Goal: Task Accomplishment & Management: Complete application form

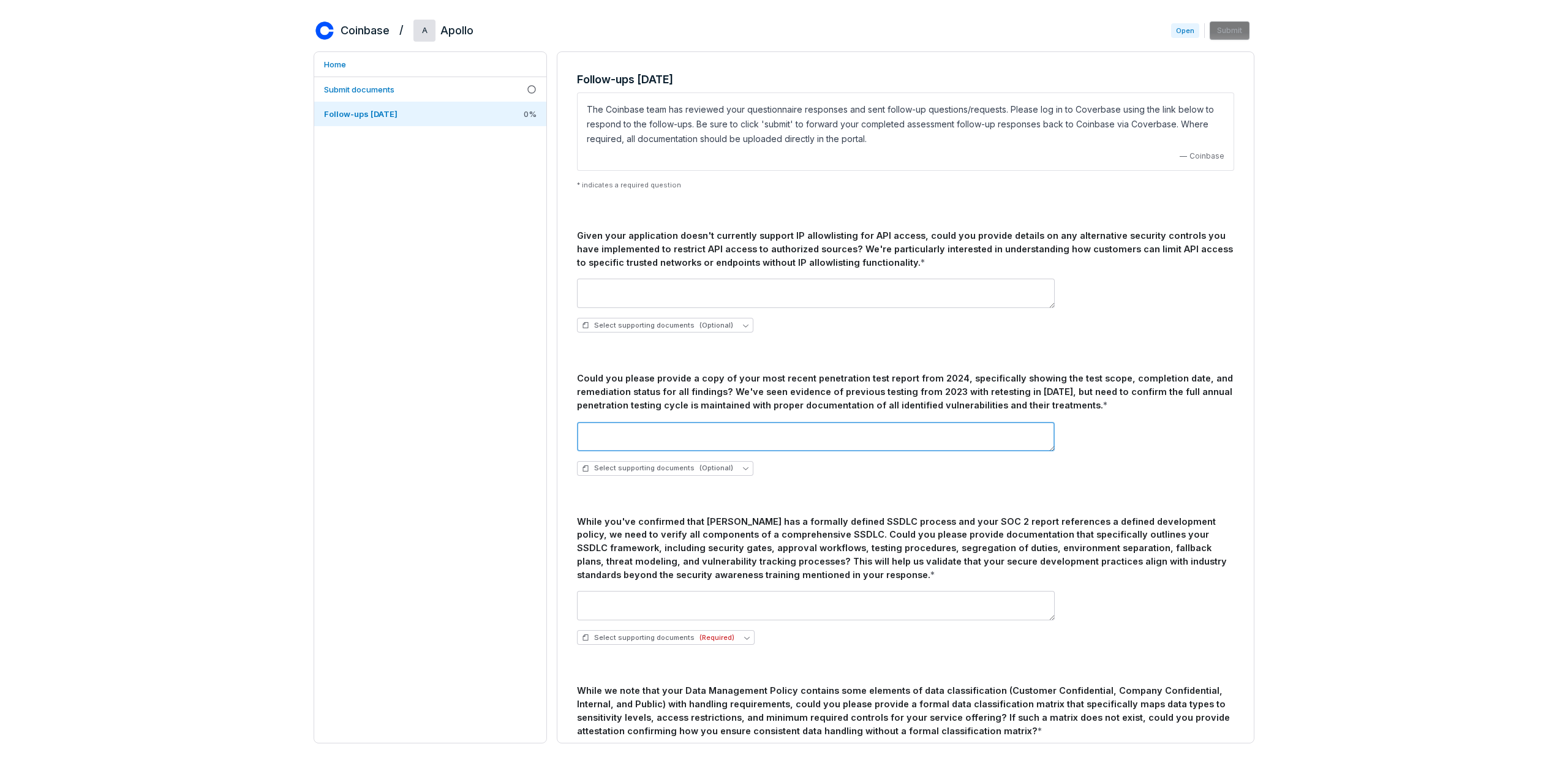
click at [709, 430] on textarea at bounding box center [816, 437] width 477 height 30
click at [650, 466] on span "Select supporting documents (Optional)" at bounding box center [658, 468] width 151 height 9
click at [807, 470] on div "Select supporting documents (Optional)" at bounding box center [905, 468] width 657 height 15
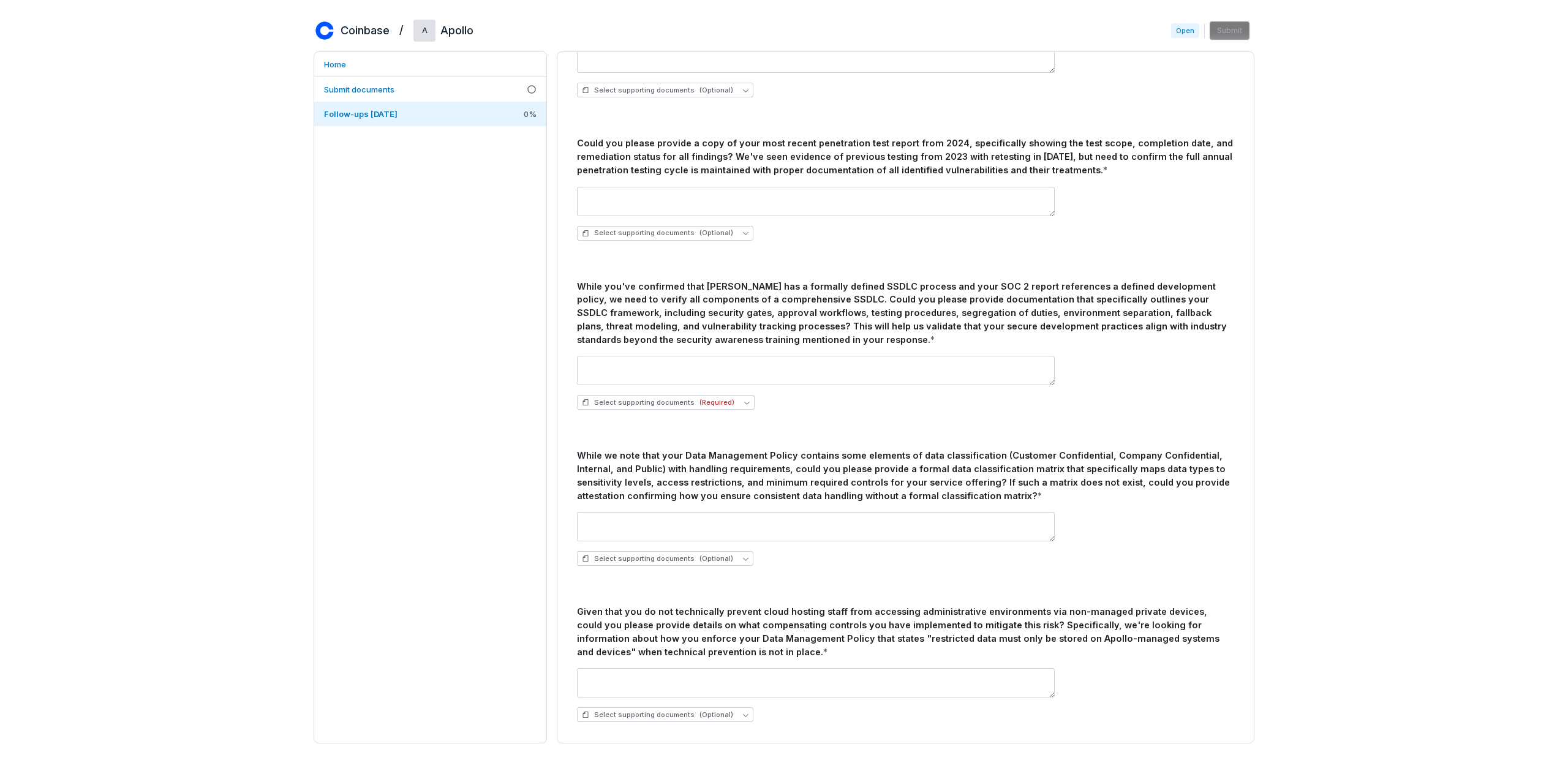
scroll to position [236, 0]
click at [667, 402] on span "Select supporting documents (Required)" at bounding box center [658, 402] width 153 height 9
click at [634, 462] on span "Upload new document" at bounding box center [640, 462] width 82 height 10
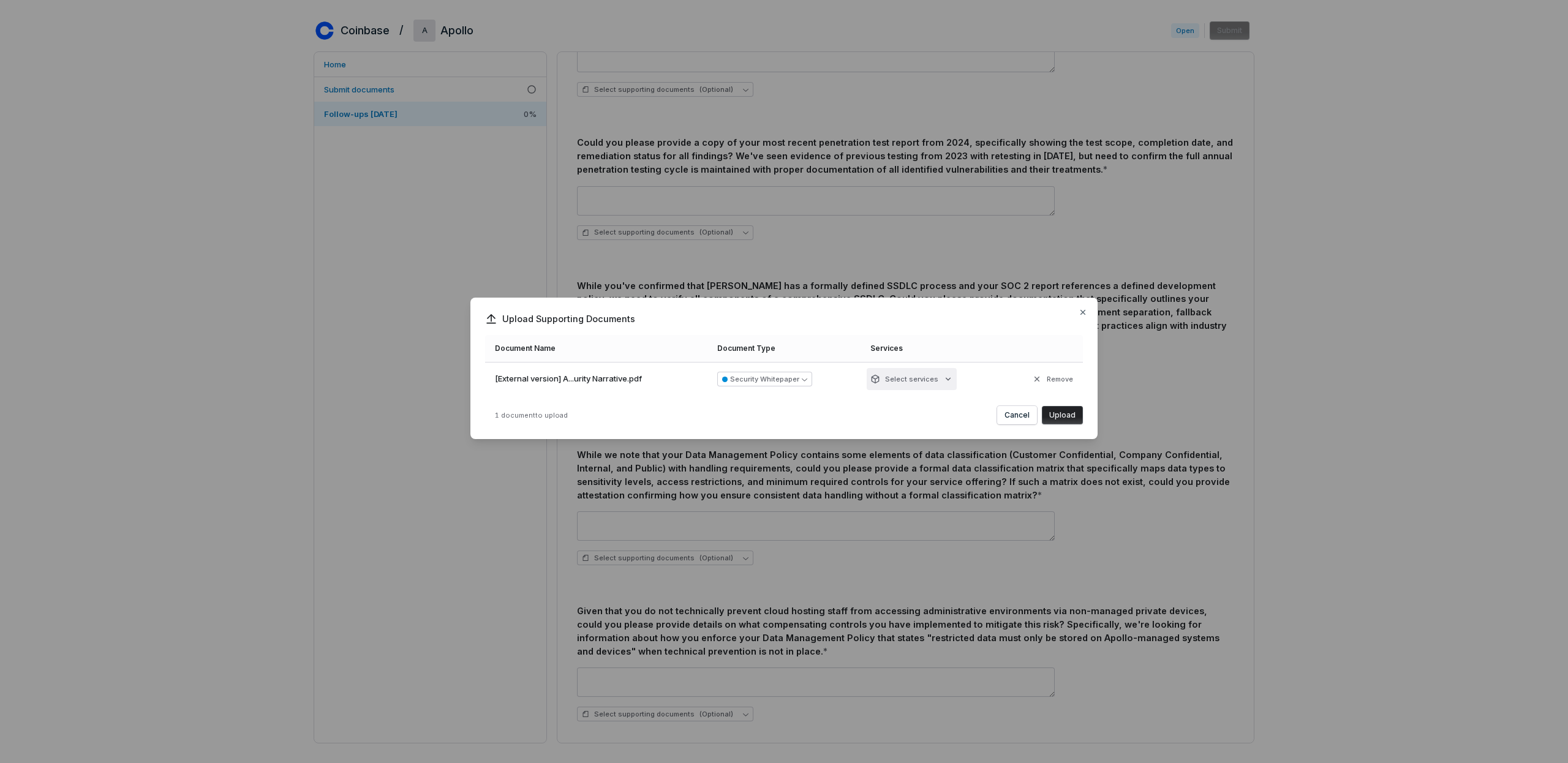
click at [923, 372] on div "Upload Supporting Documents Document Name Document Type Services [External vers…" at bounding box center [784, 382] width 1568 height 207
click at [1055, 416] on div "Upload Supporting Documents Document Name Document Type Services [External vers…" at bounding box center [784, 382] width 1568 height 207
click at [1055, 416] on button "Upload" at bounding box center [1062, 415] width 41 height 18
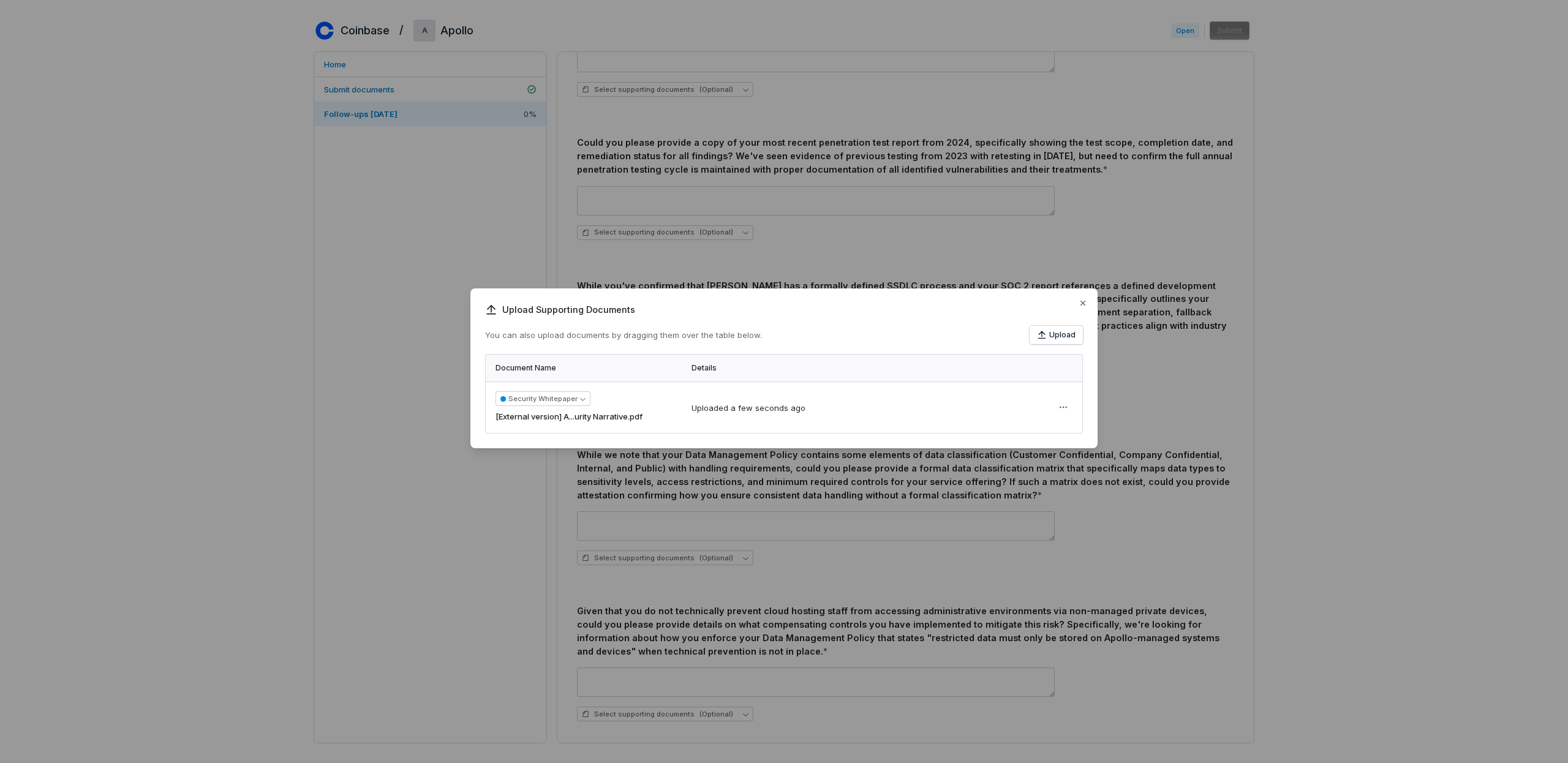
click at [1088, 305] on div "Upload Supporting Documents You can also upload documents by dragging them over…" at bounding box center [784, 368] width 627 height 160
click at [1082, 304] on icon "button" at bounding box center [1083, 303] width 10 height 10
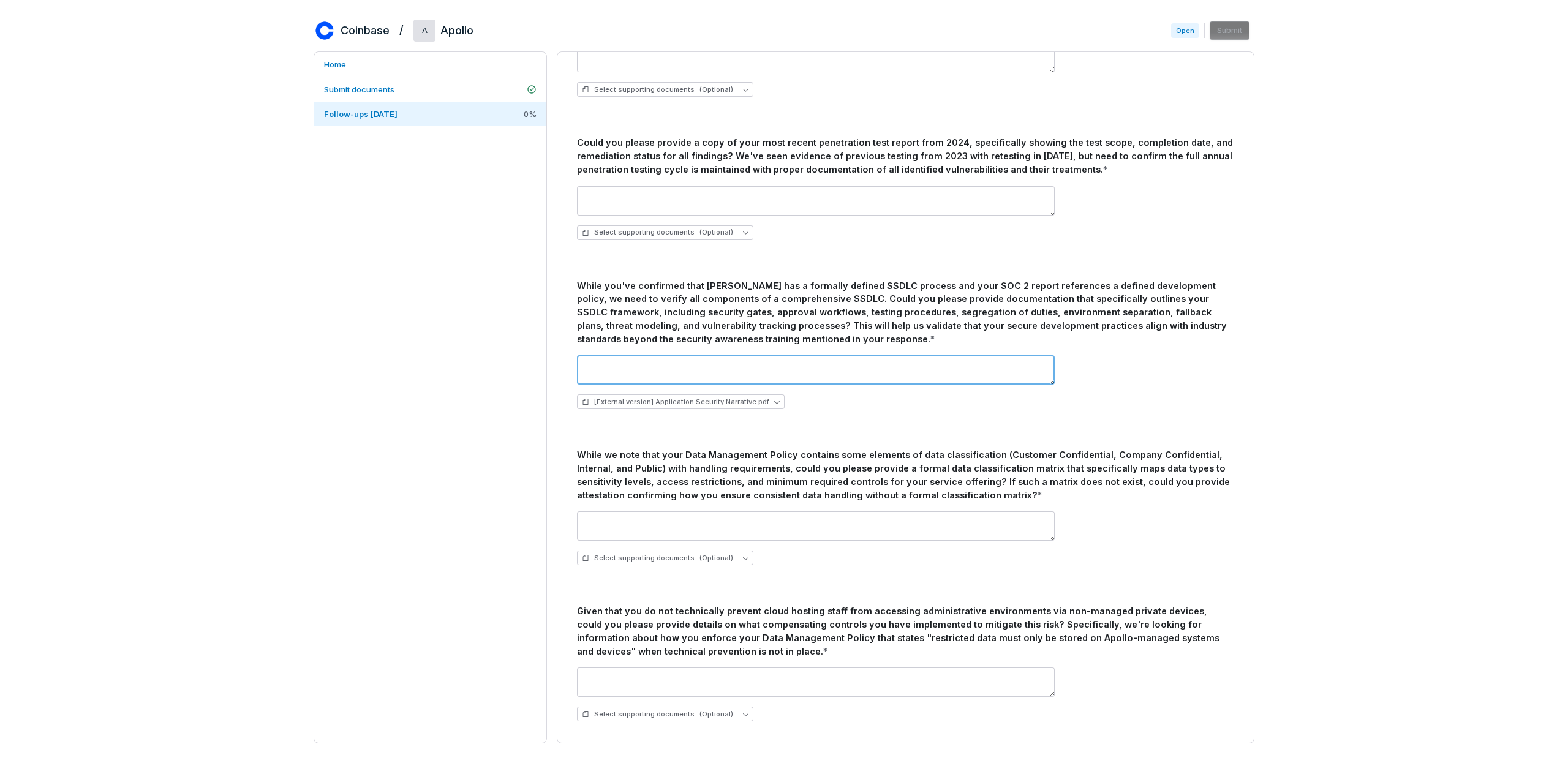
click at [793, 379] on textarea at bounding box center [816, 370] width 477 height 30
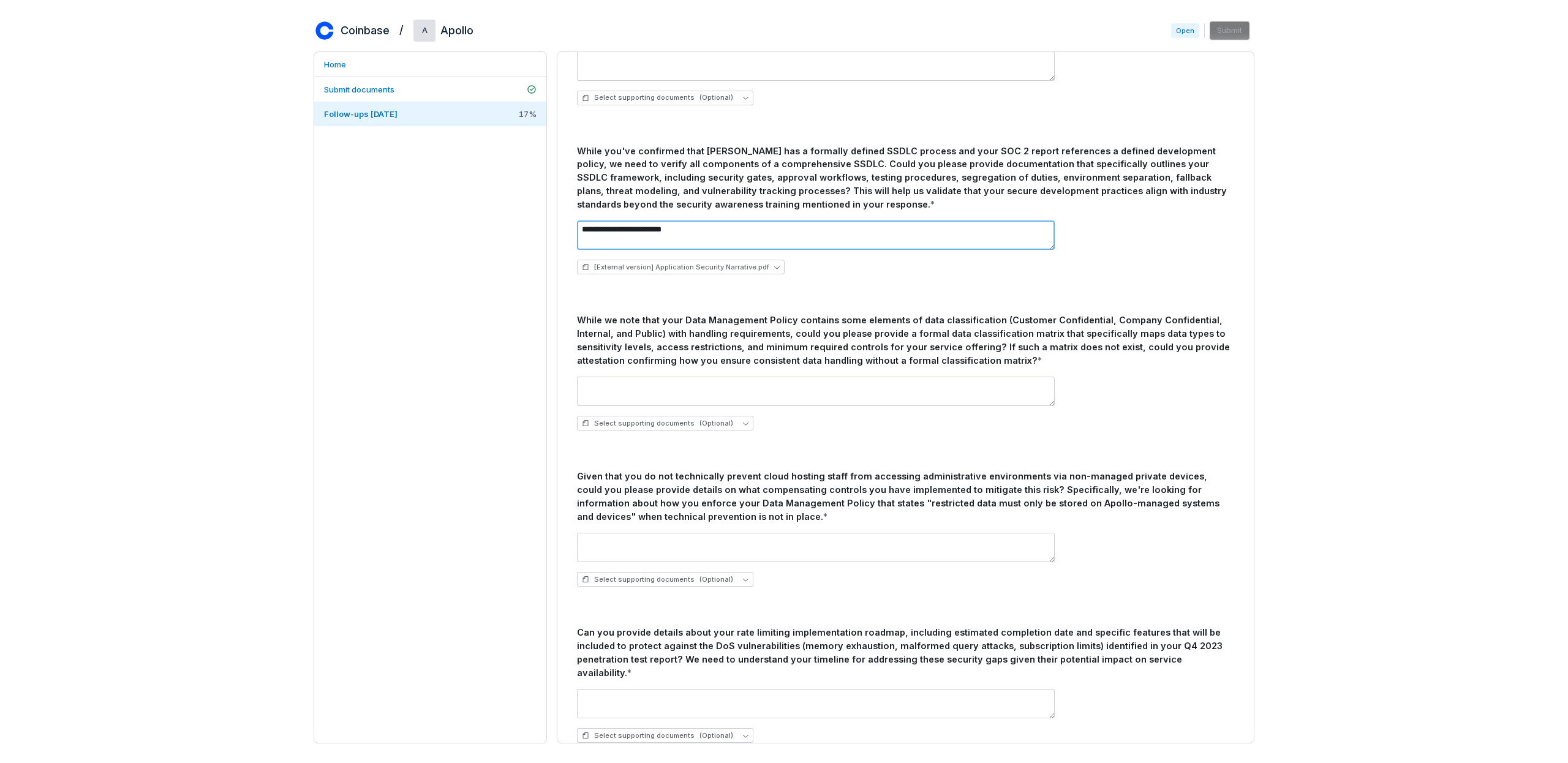
scroll to position [387, 0]
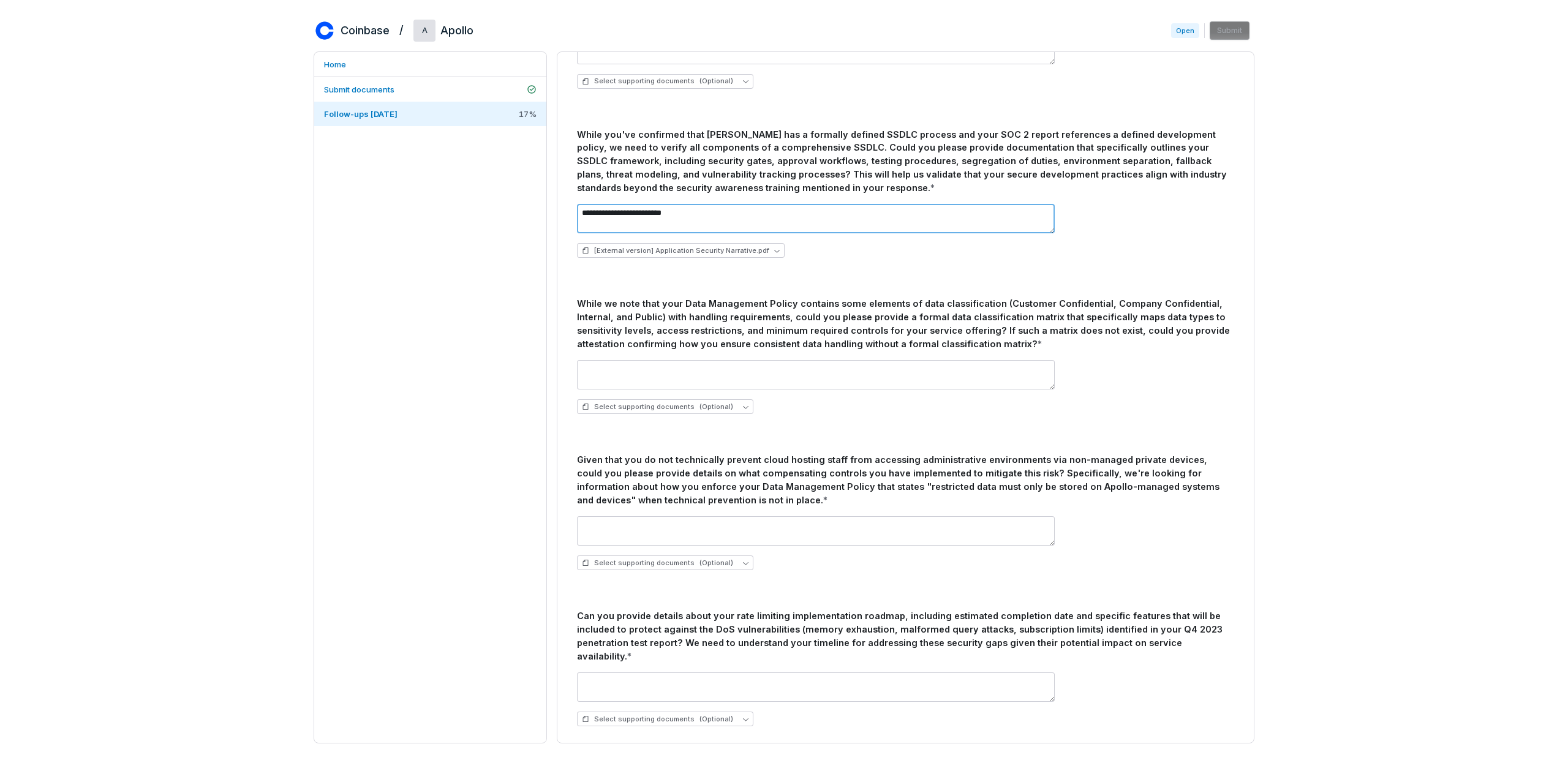
type textarea "**********"
click at [999, 531] on textarea at bounding box center [816, 531] width 477 height 30
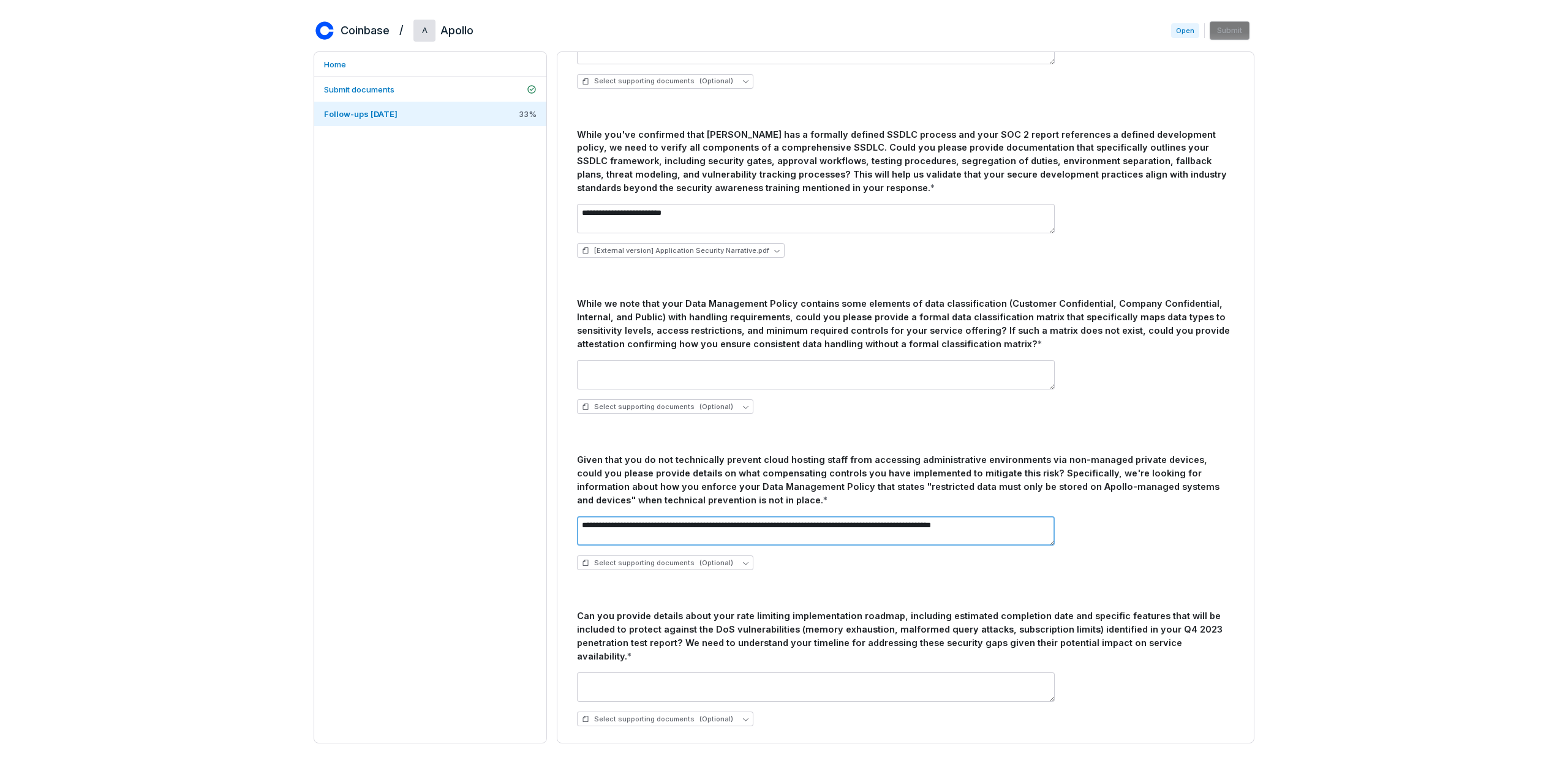
click at [703, 524] on textarea "**********" at bounding box center [816, 531] width 477 height 30
drag, startPoint x: 976, startPoint y: 527, endPoint x: 889, endPoint y: 524, distance: 87.1
click at [889, 524] on textarea "**********" at bounding box center [816, 531] width 477 height 30
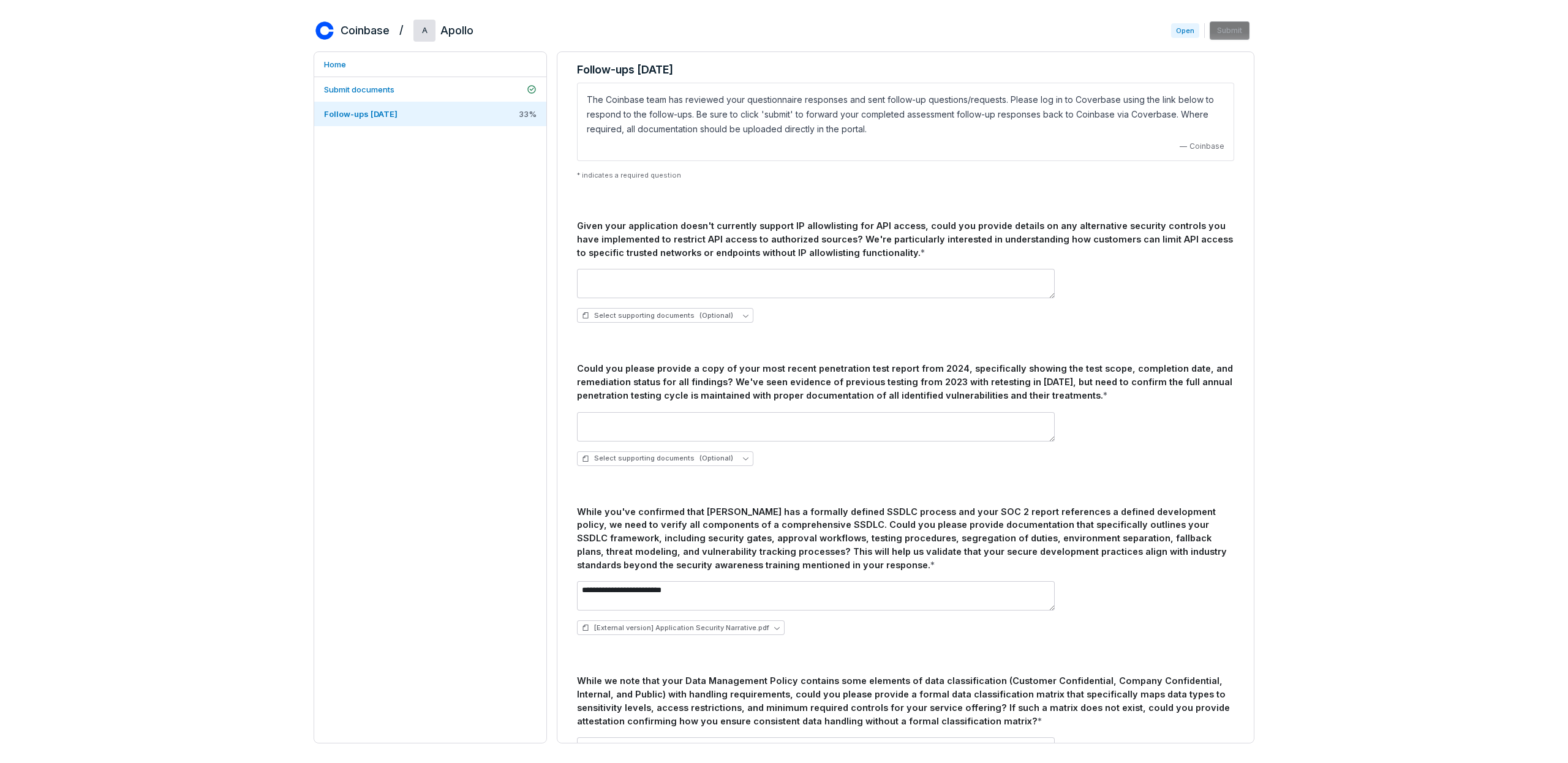
scroll to position [0, 0]
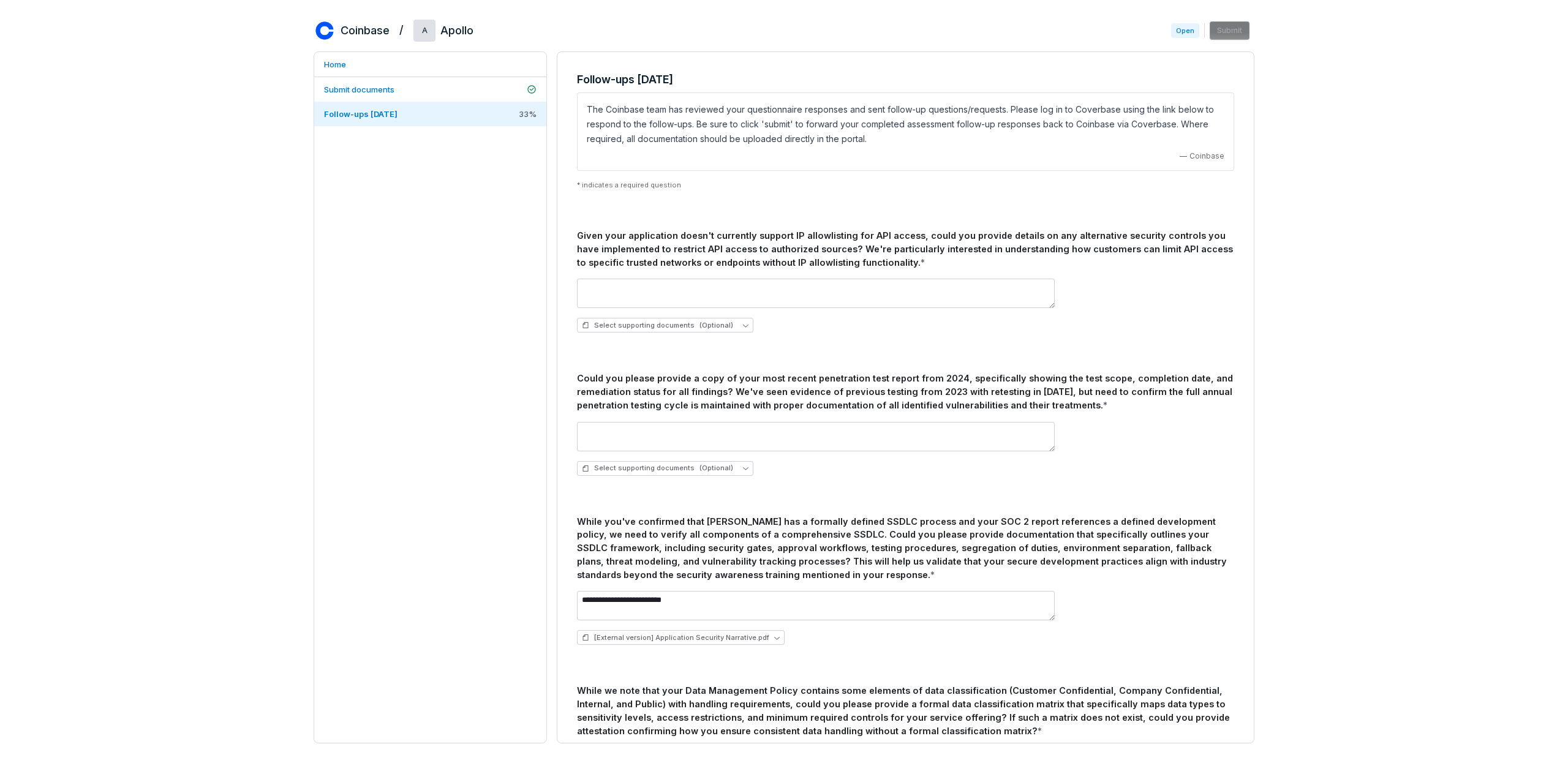
type textarea "**********"
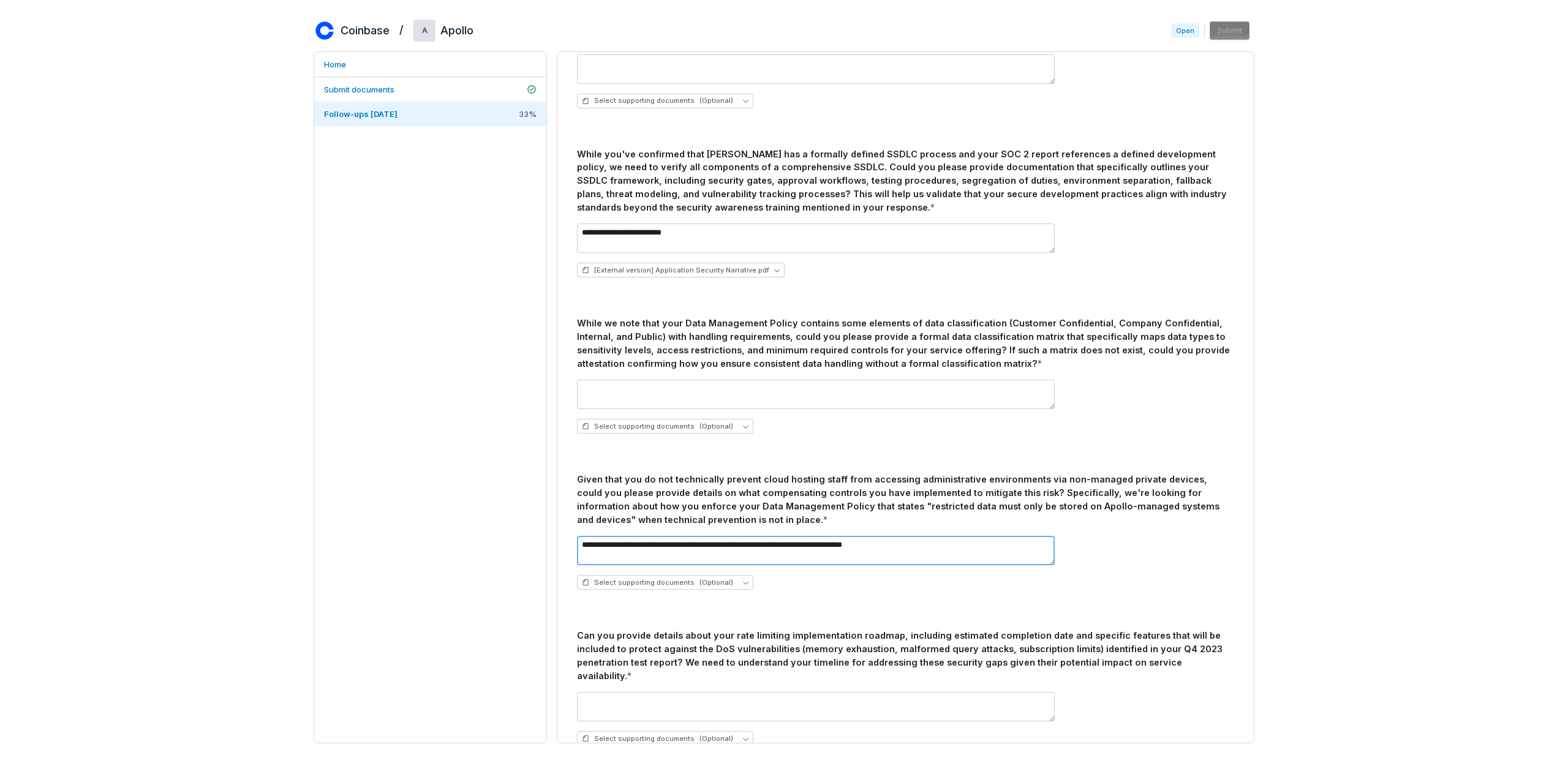
scroll to position [387, 0]
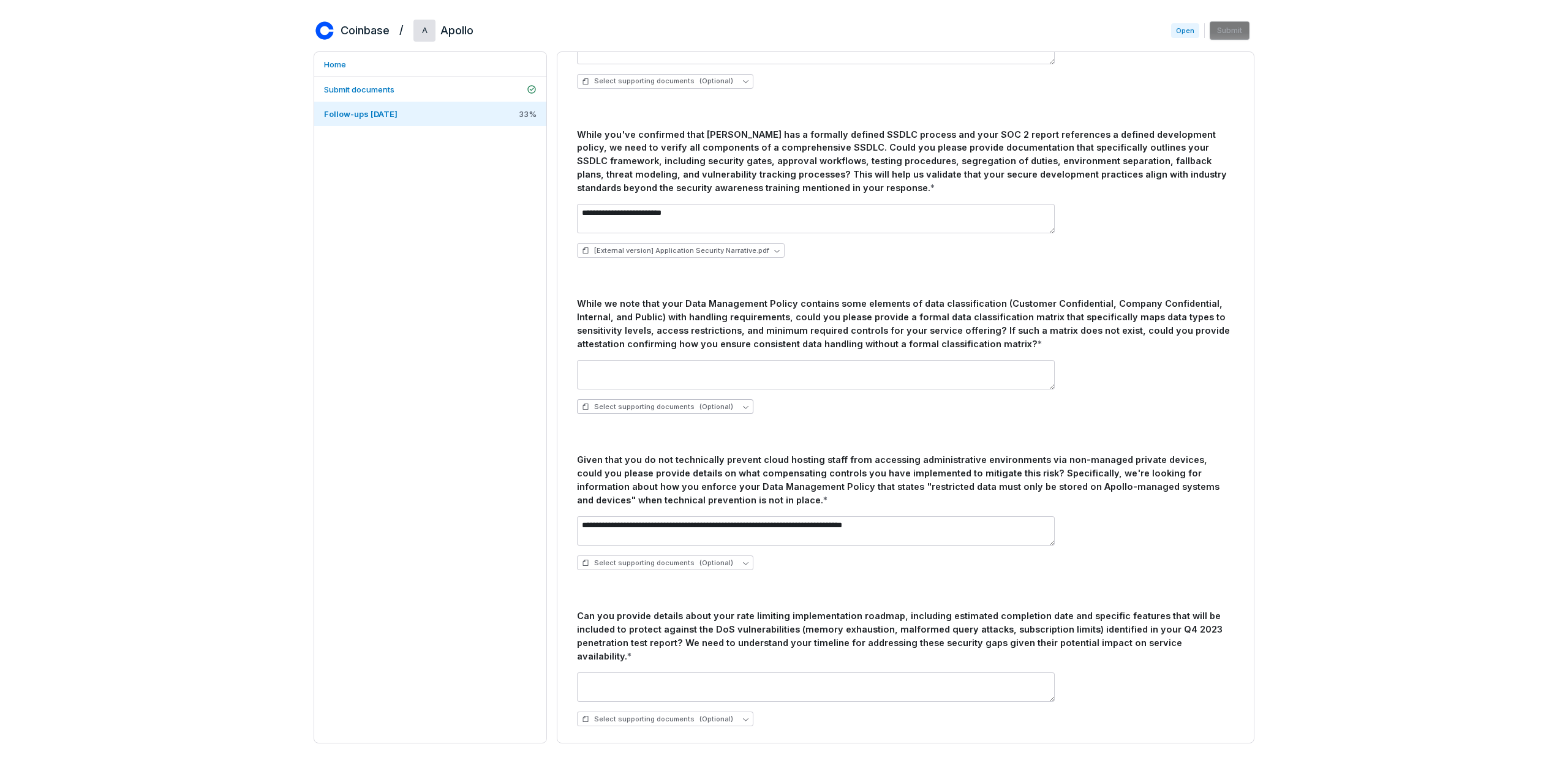
click at [653, 403] on span "Select supporting documents (Optional)" at bounding box center [658, 407] width 151 height 9
click at [624, 510] on span "Upload new document" at bounding box center [640, 506] width 82 height 10
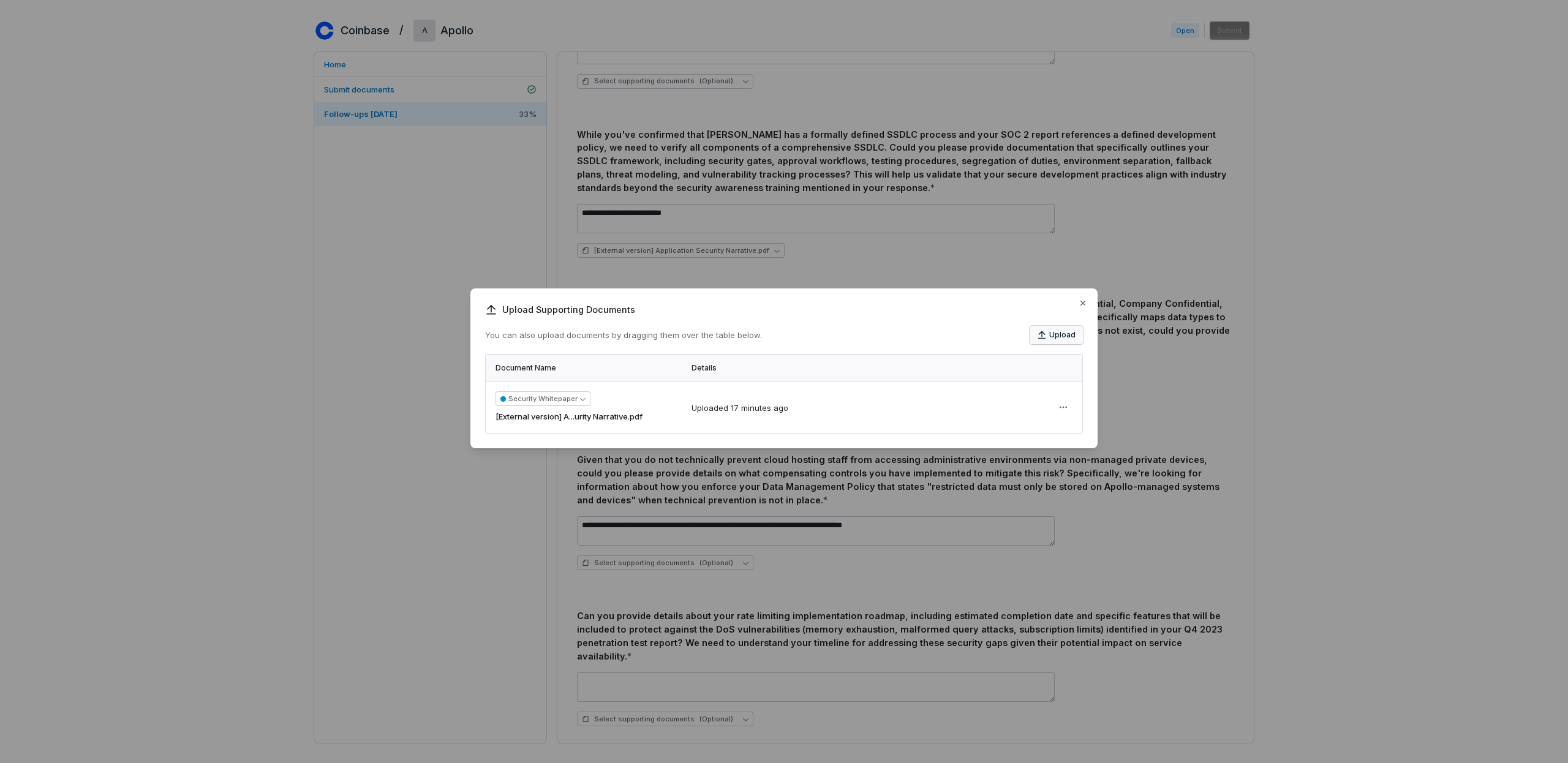
click at [1045, 334] on icon "button" at bounding box center [1042, 335] width 10 height 10
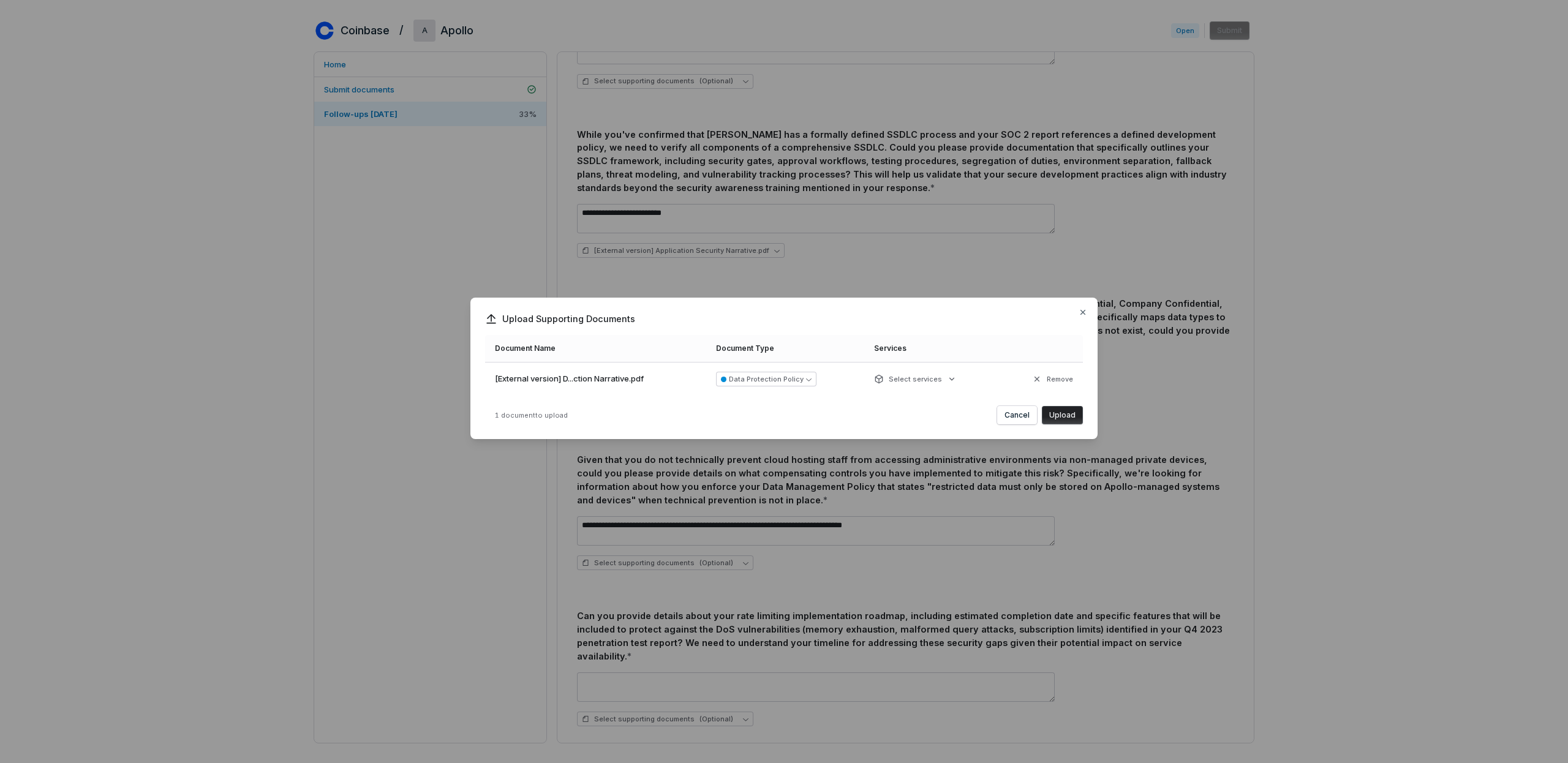
click at [1067, 416] on button "Upload" at bounding box center [1062, 415] width 41 height 18
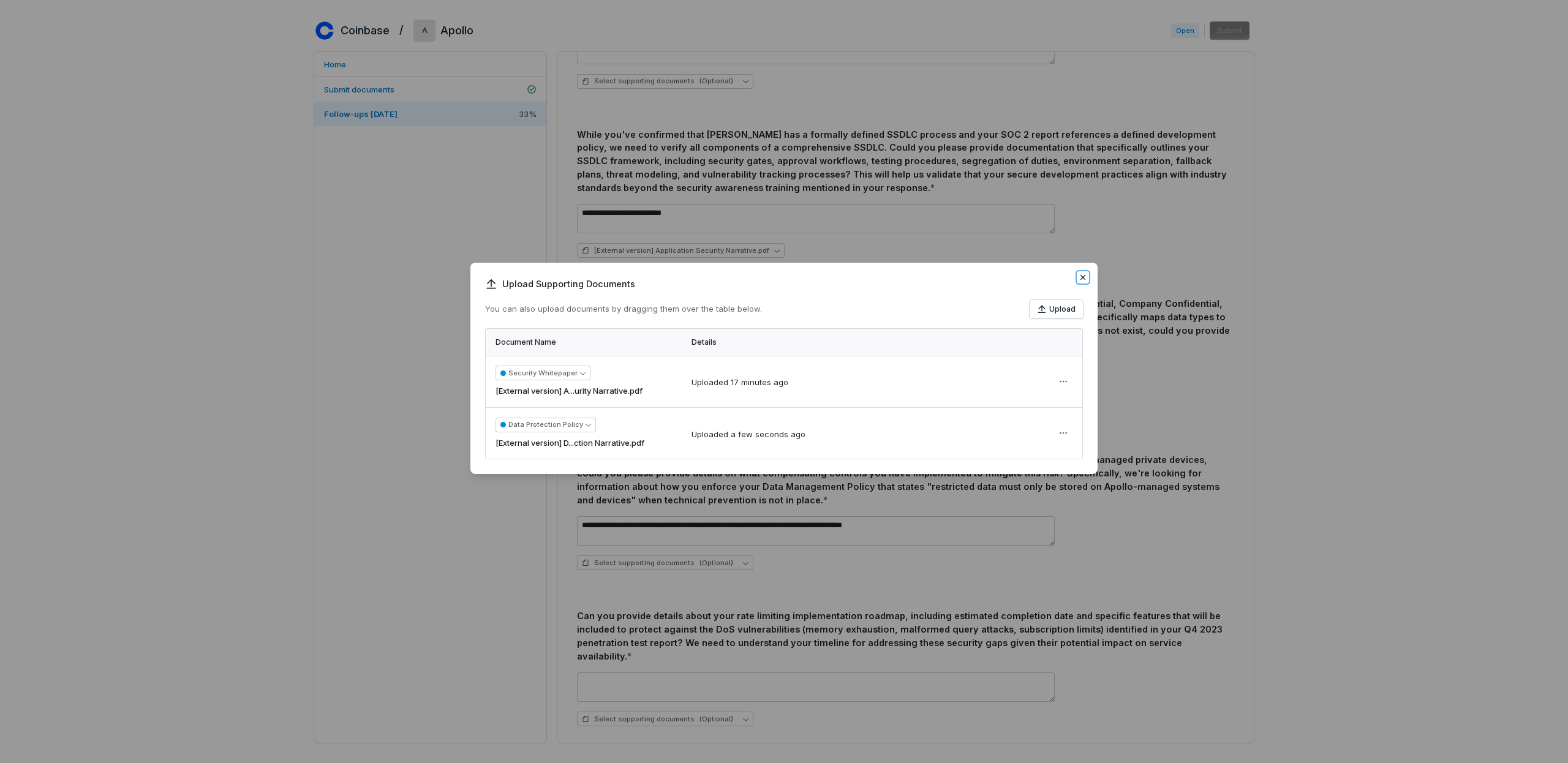
click at [1086, 273] on icon "button" at bounding box center [1083, 278] width 10 height 10
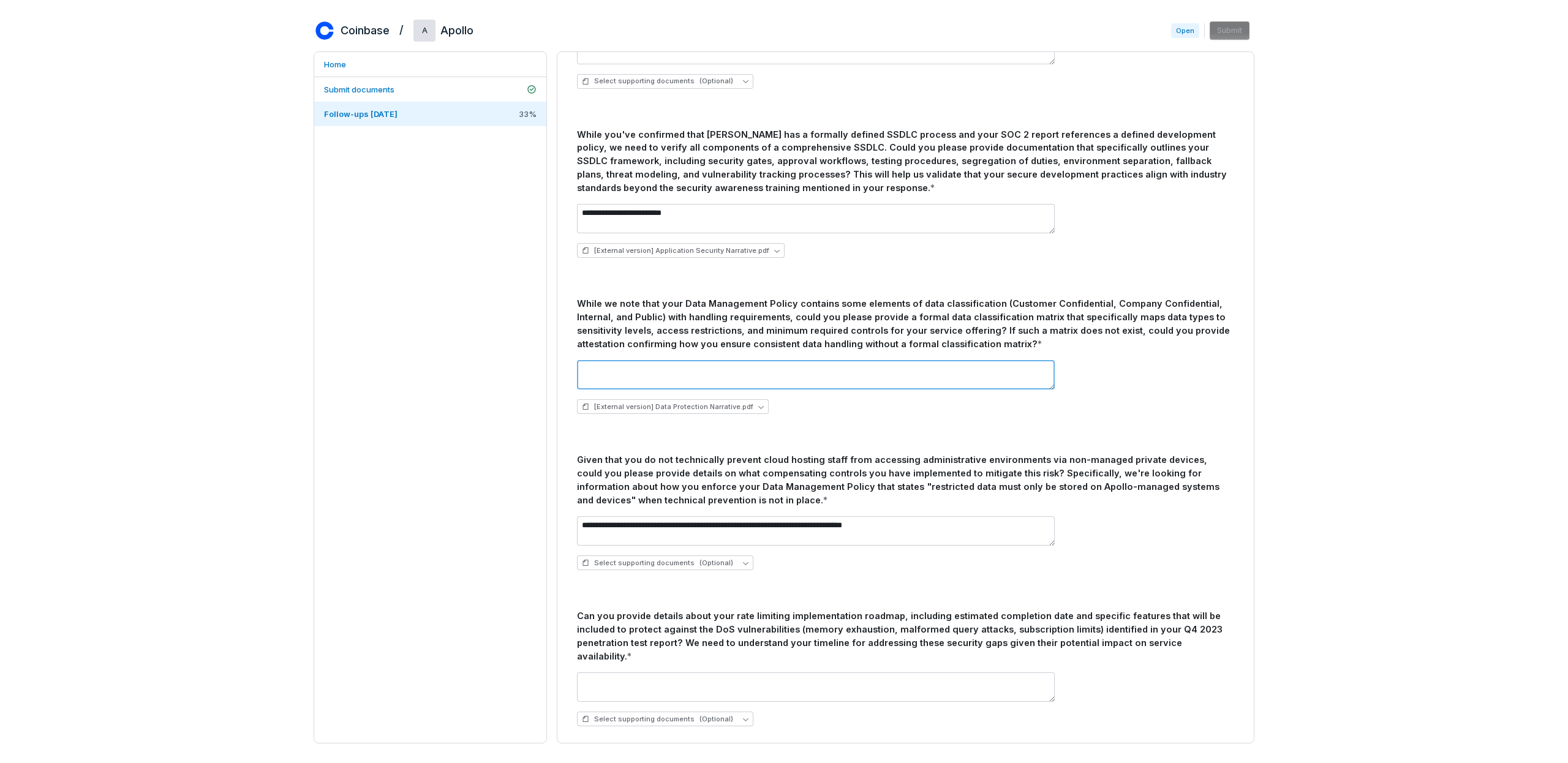
click at [833, 374] on textarea at bounding box center [816, 375] width 477 height 30
type textarea "**********"
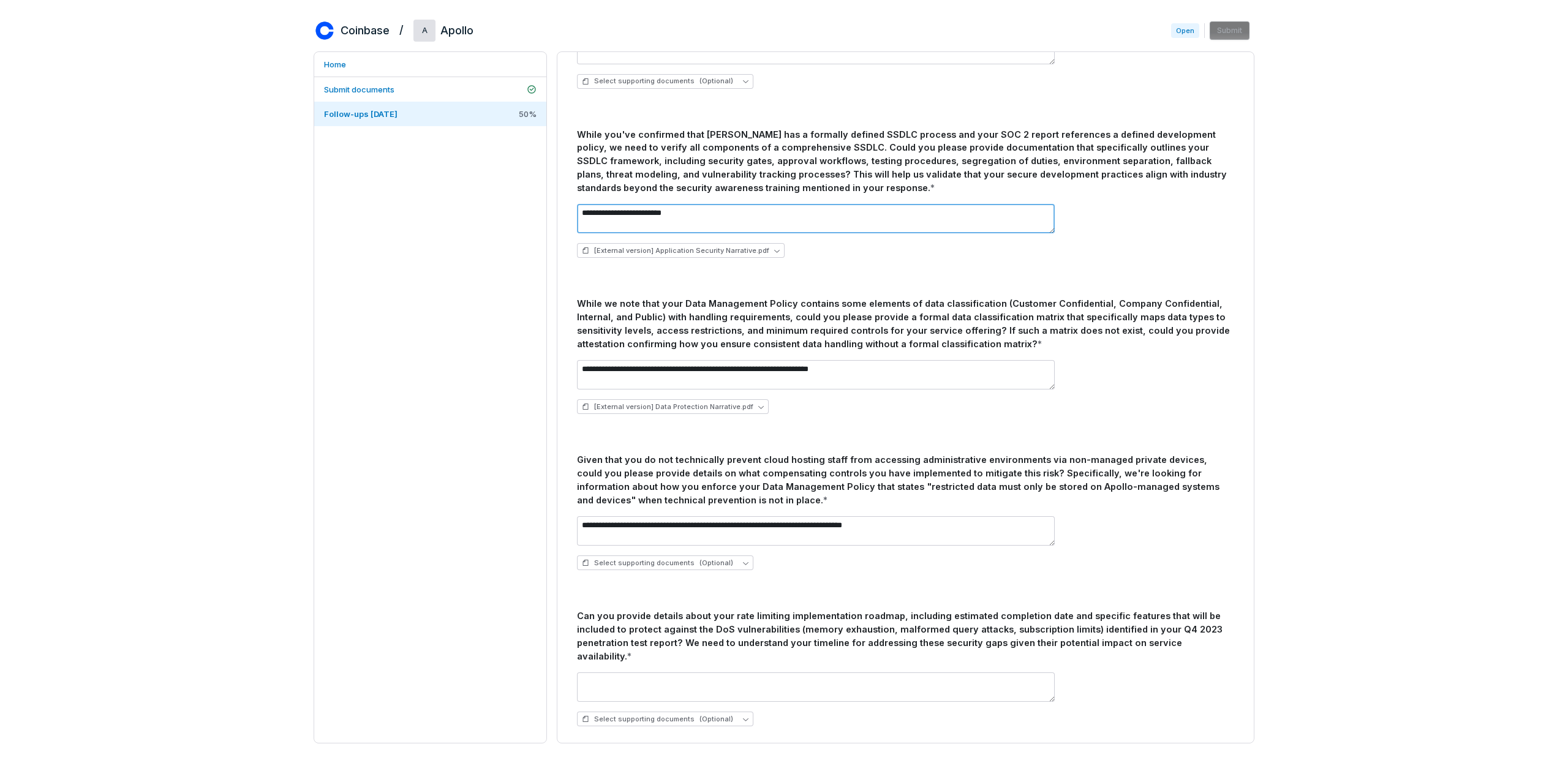
drag, startPoint x: 702, startPoint y: 213, endPoint x: 548, endPoint y: 213, distance: 154.0
click at [548, 213] on div "**********" at bounding box center [784, 398] width 941 height 692
paste textarea "**********"
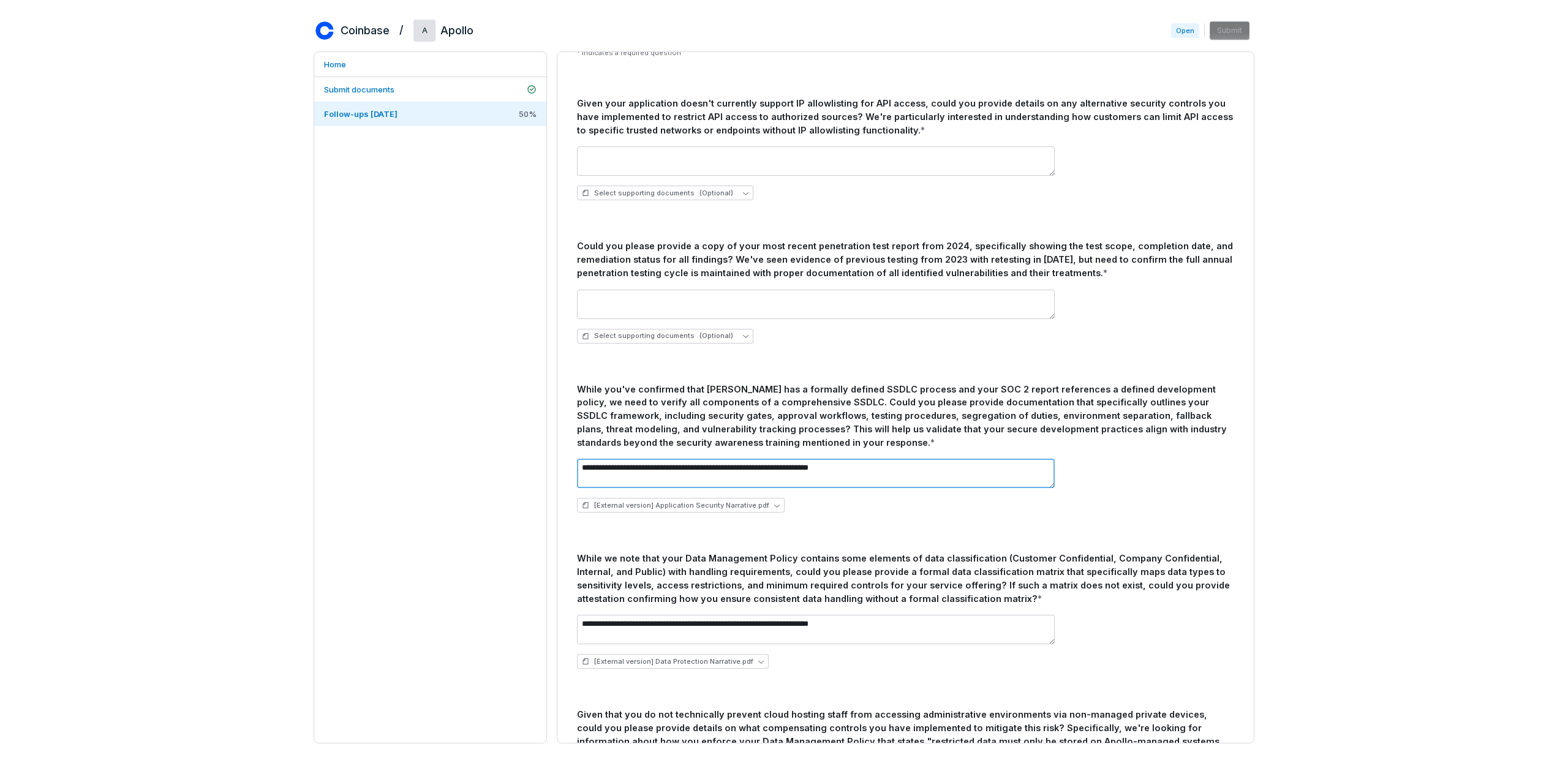
scroll to position [0, 0]
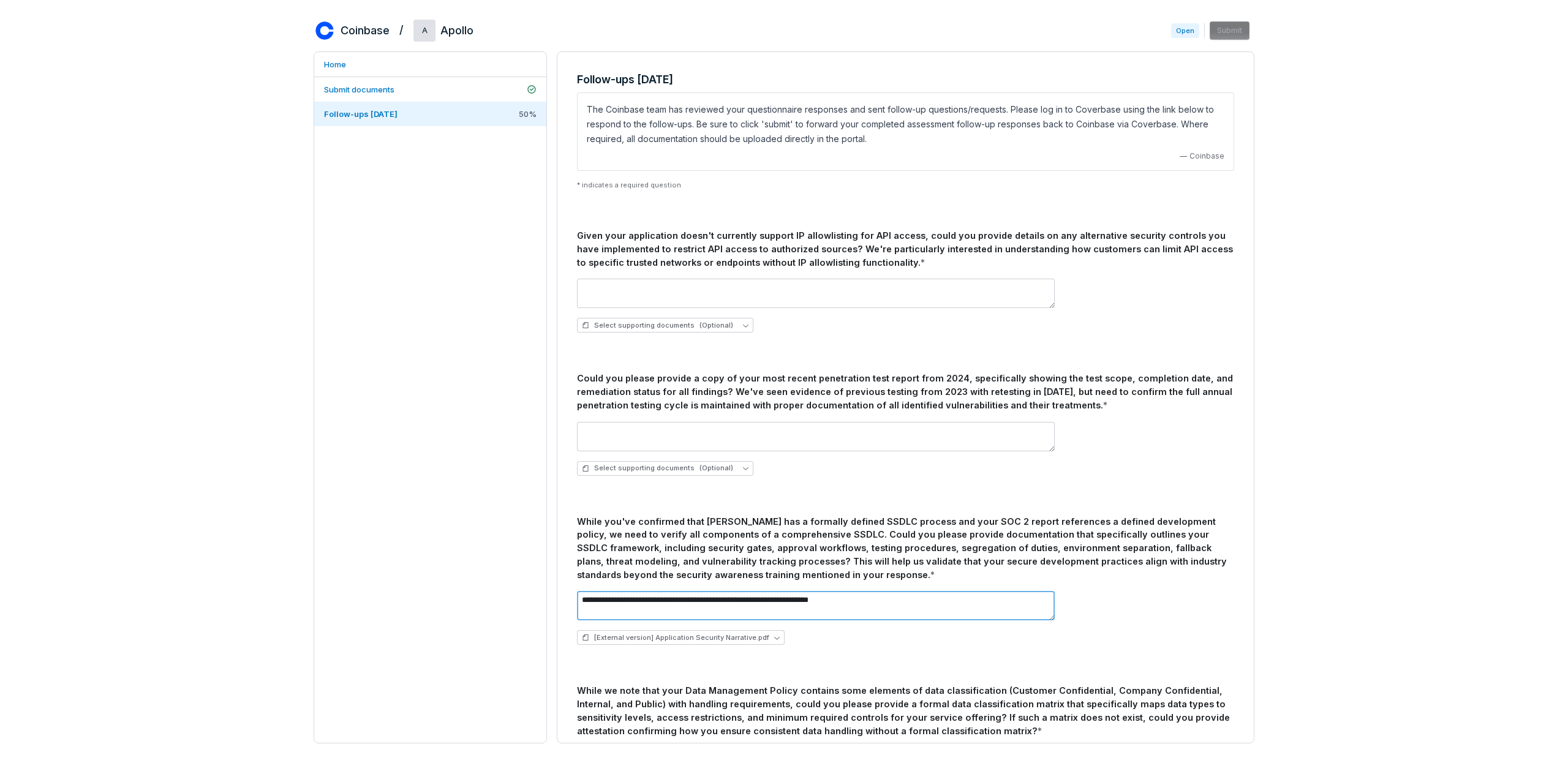
type textarea "**********"
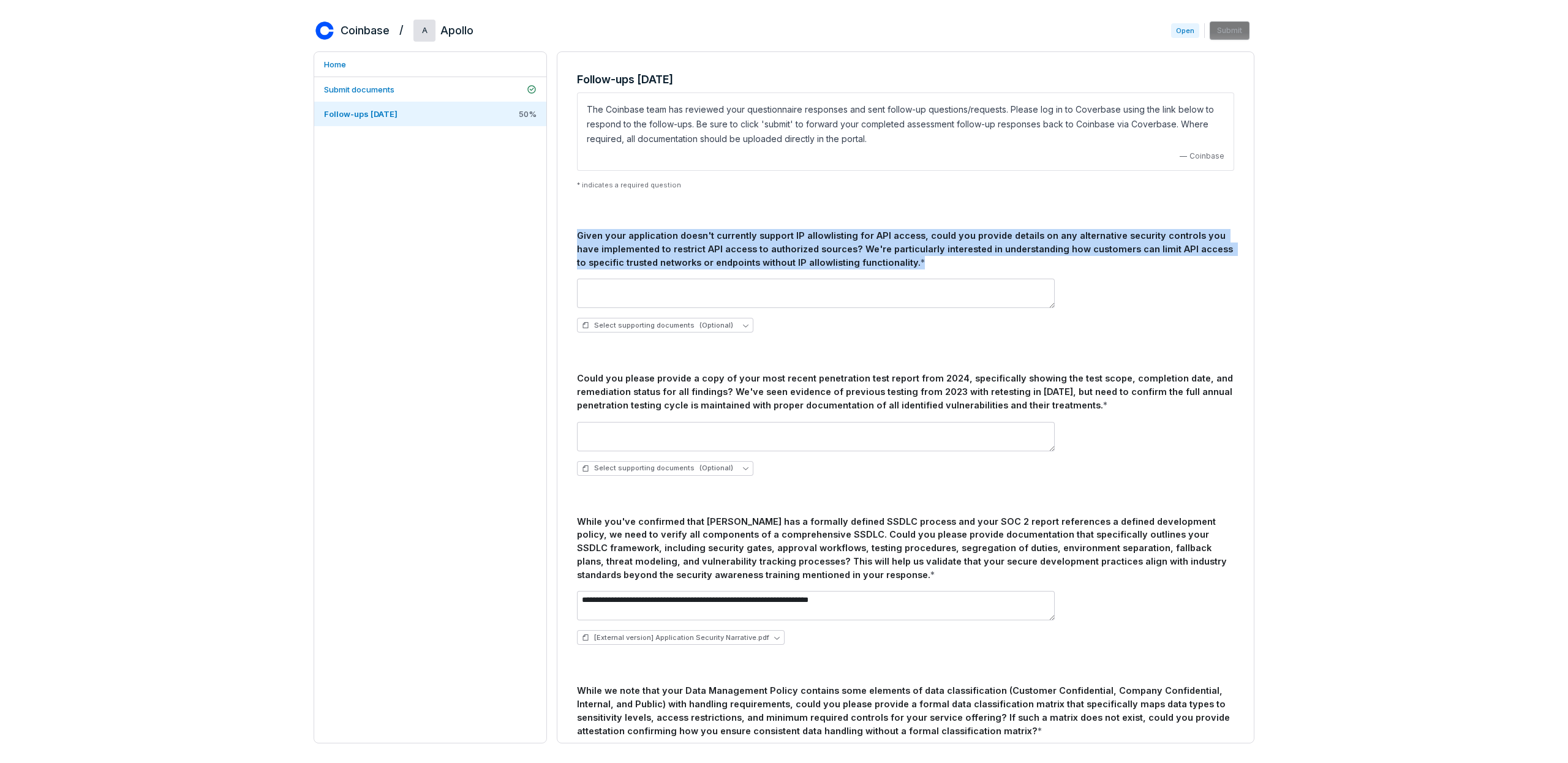
drag, startPoint x: 874, startPoint y: 265, endPoint x: 580, endPoint y: 235, distance: 295.5
click at [580, 235] on div "Given your application doesn't currently support IP allowlisting for API access…" at bounding box center [905, 249] width 657 height 40
copy div "Given your application doesn't currently support IP allowlisting for API access…"
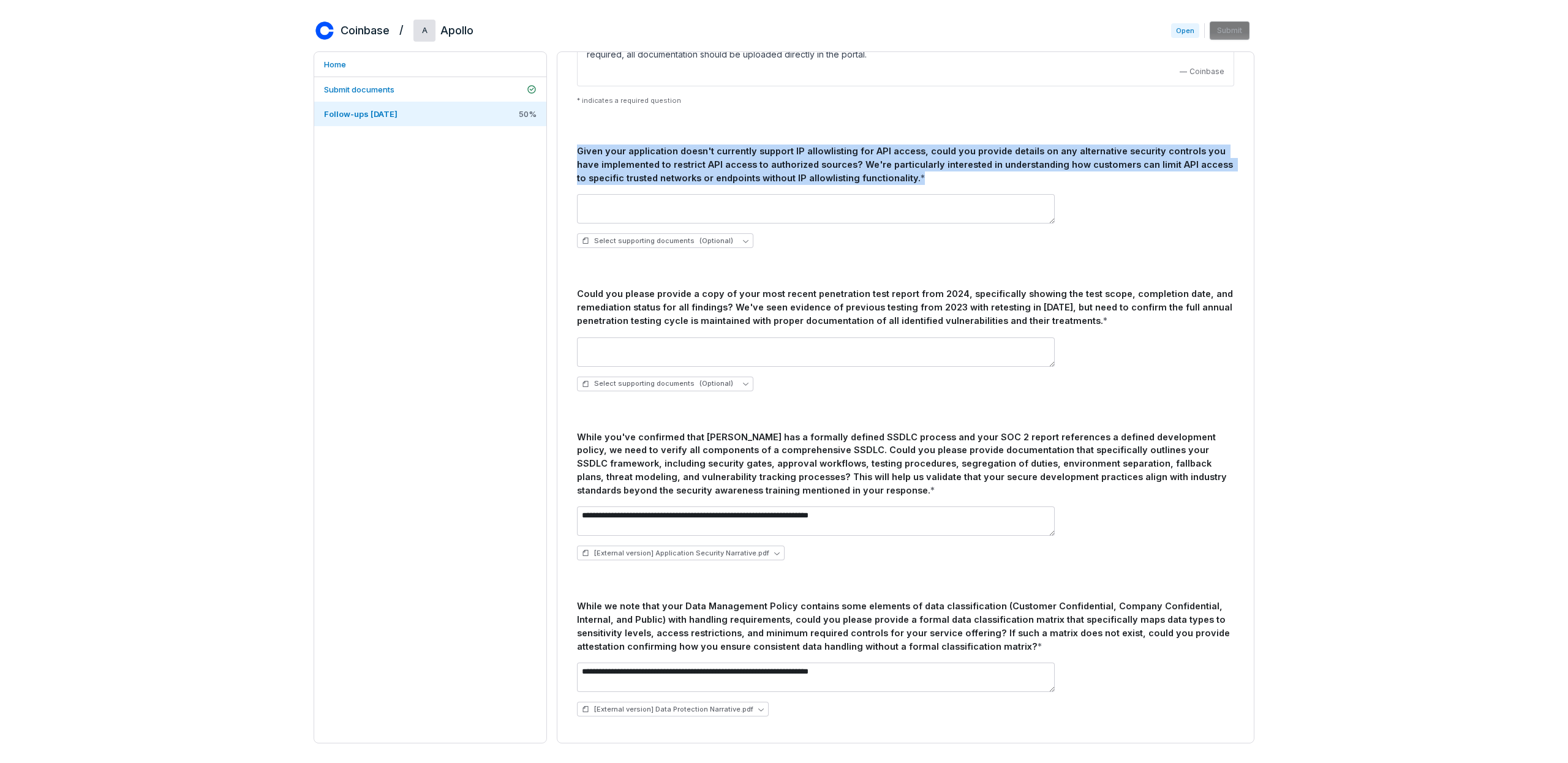
scroll to position [387, 0]
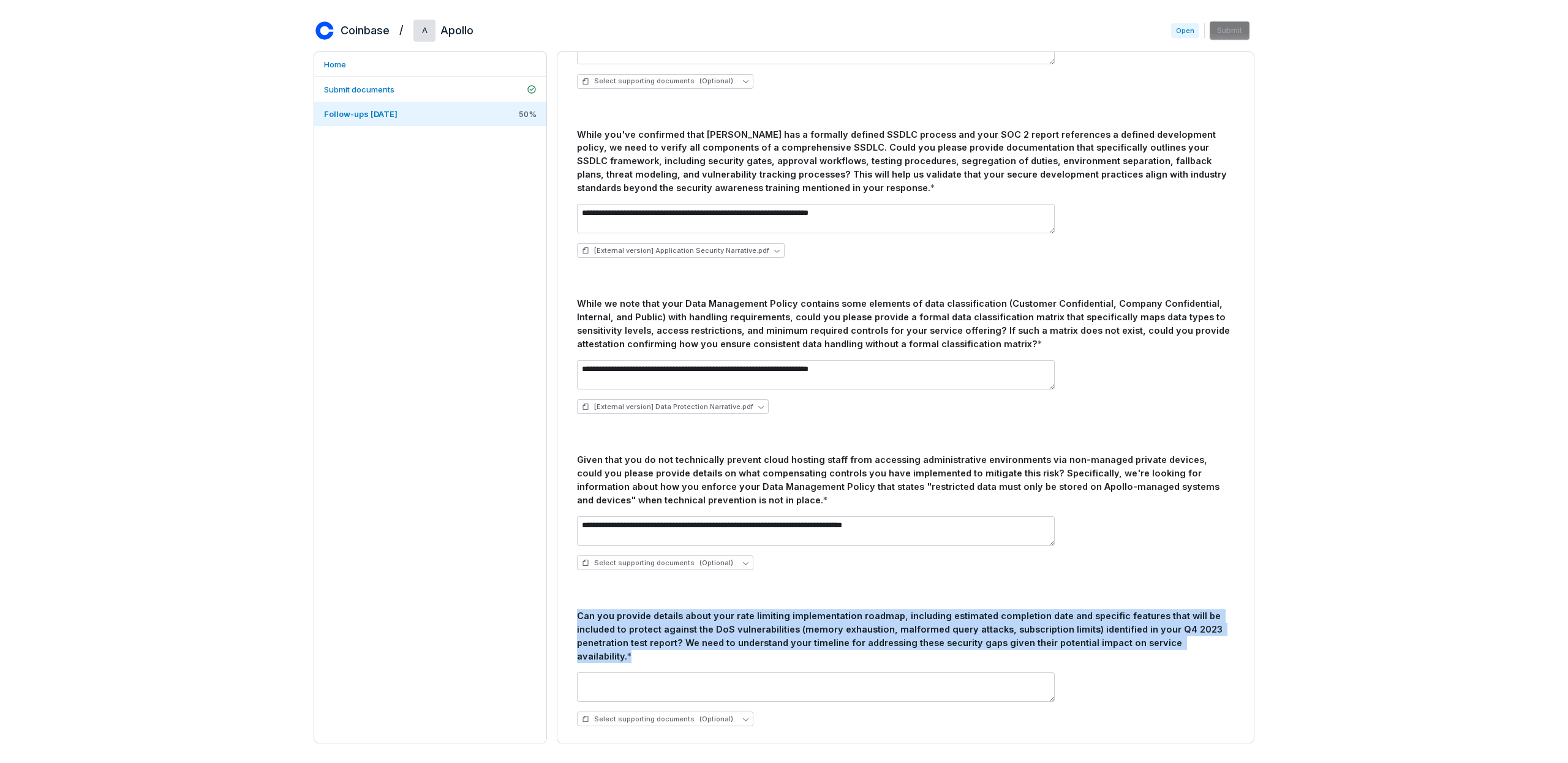
drag, startPoint x: 1144, startPoint y: 646, endPoint x: 677, endPoint y: 612, distance: 468.2
click at [677, 611] on div "Can you provide details about your rate limiting implementation roadmap, includ…" at bounding box center [905, 636] width 657 height 53
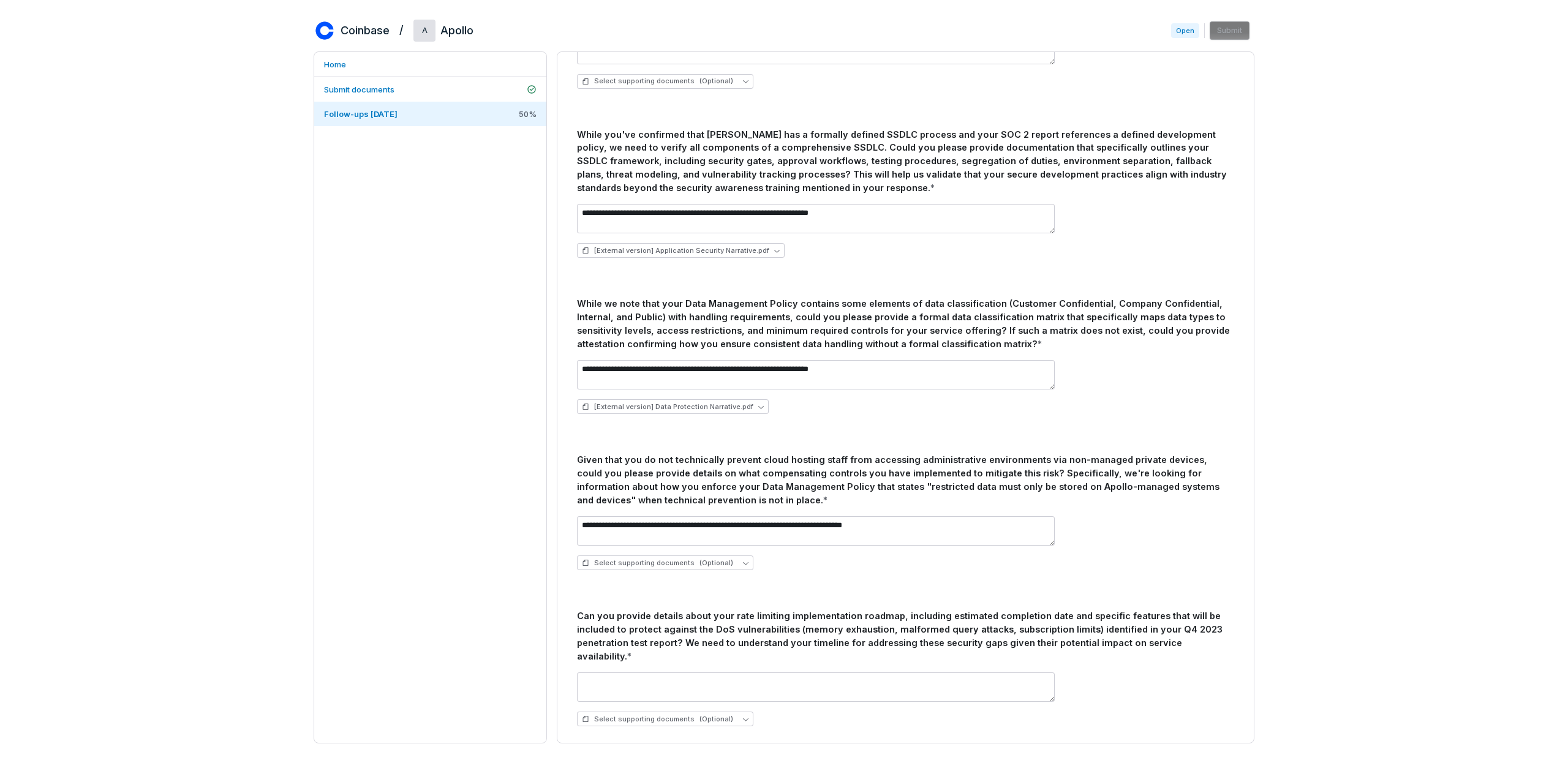
click at [640, 625] on div "Can you provide details about your rate limiting implementation roadmap, includ…" at bounding box center [905, 636] width 657 height 53
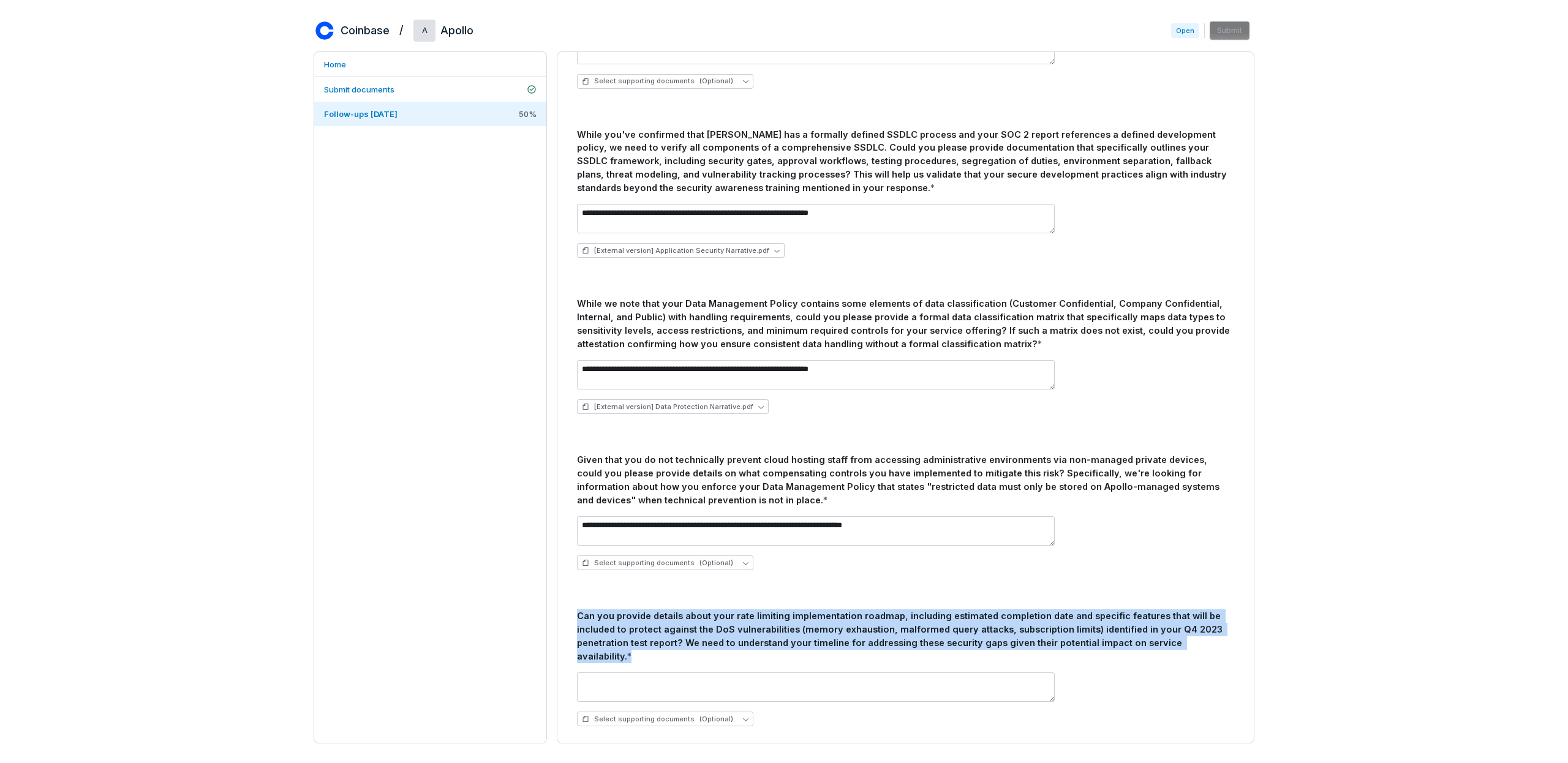
drag, startPoint x: 578, startPoint y: 615, endPoint x: 1141, endPoint y: 652, distance: 564.2
click at [1141, 652] on div "Can you provide details about your rate limiting implementation roadmap, includ…" at bounding box center [905, 673] width 657 height 127
copy div "Can you provide details about your rate limiting implementation roadmap, includ…"
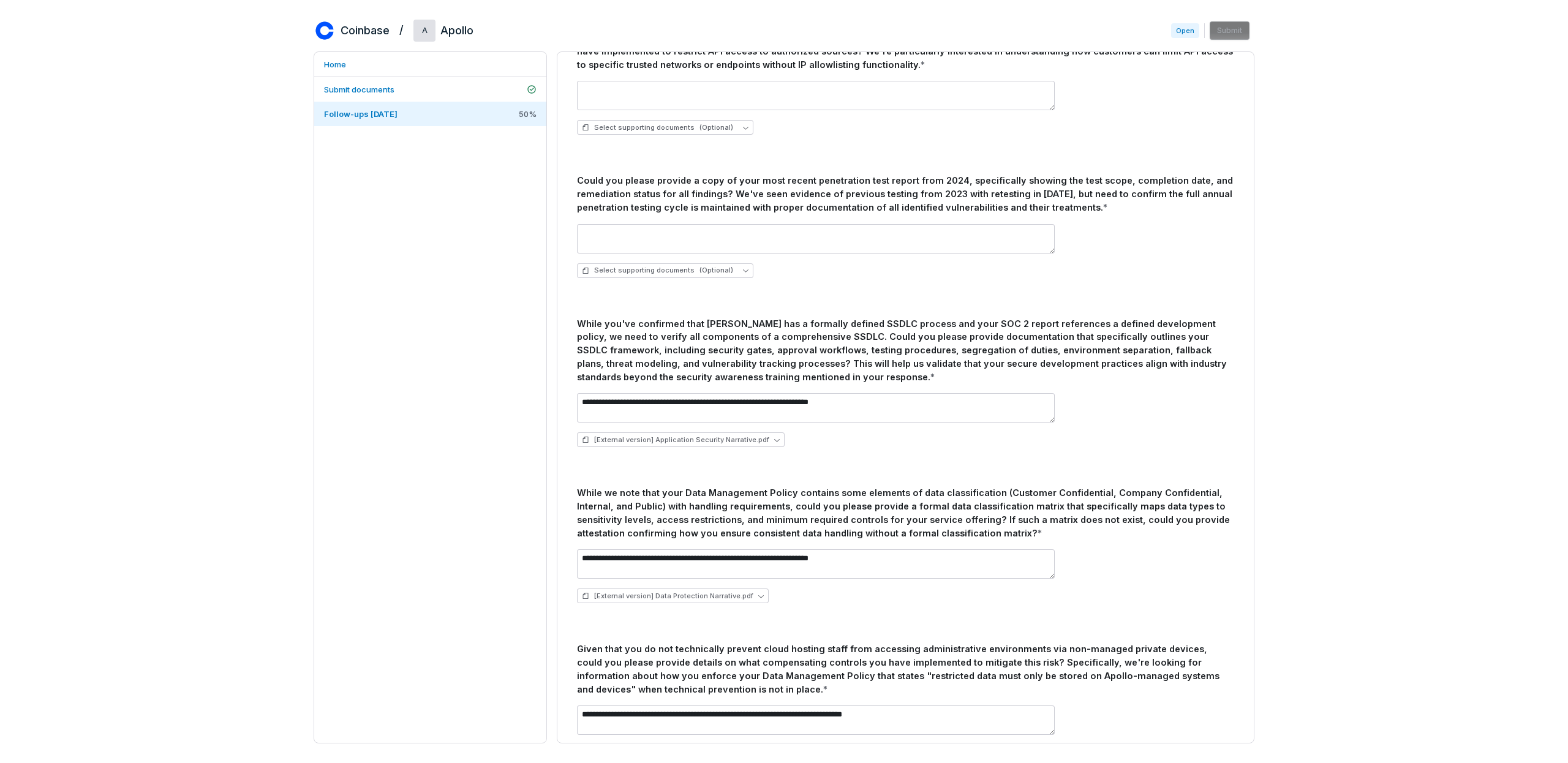
scroll to position [195, 0]
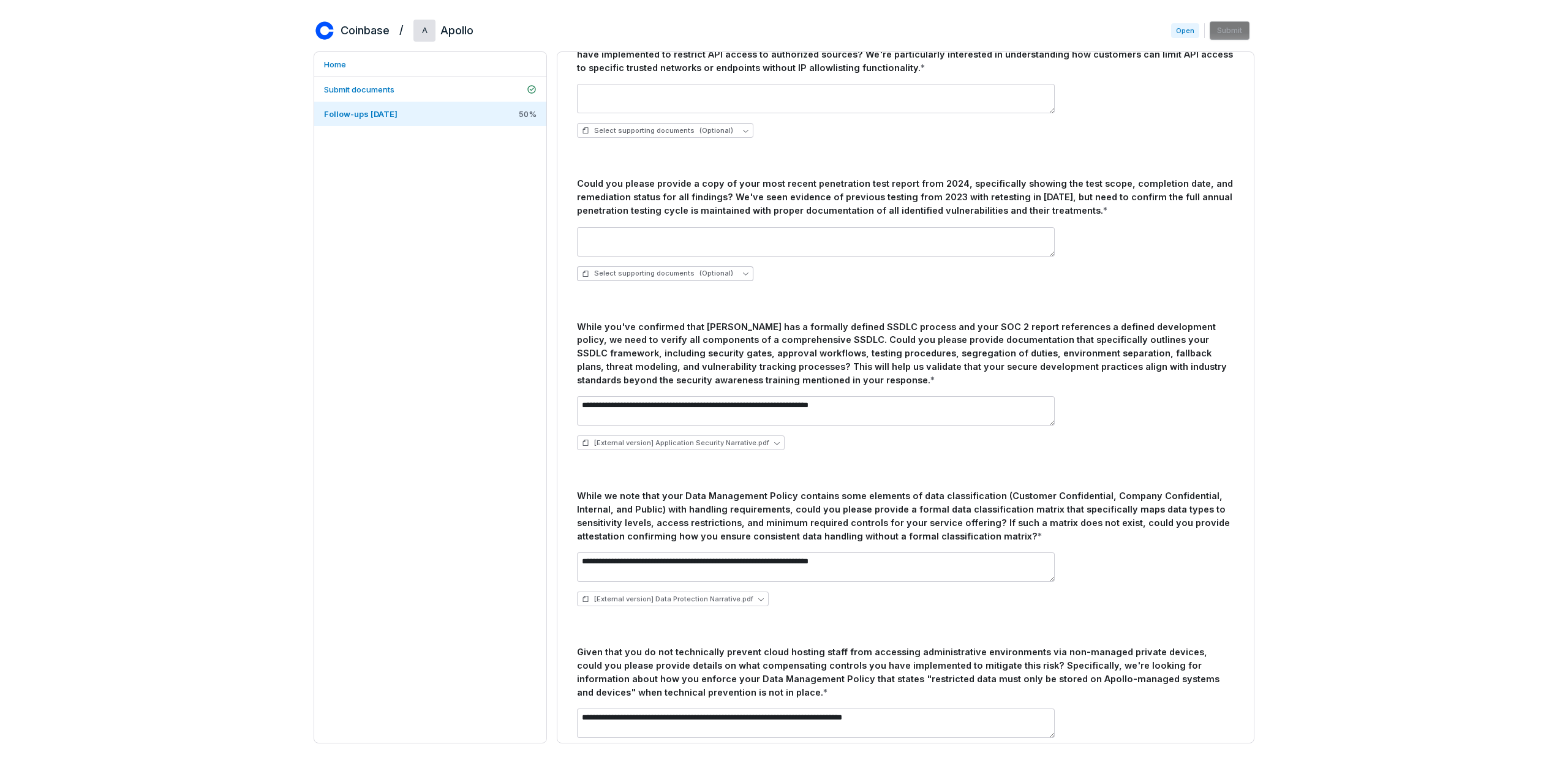
click at [706, 273] on span "(Optional)" at bounding box center [716, 273] width 34 height 9
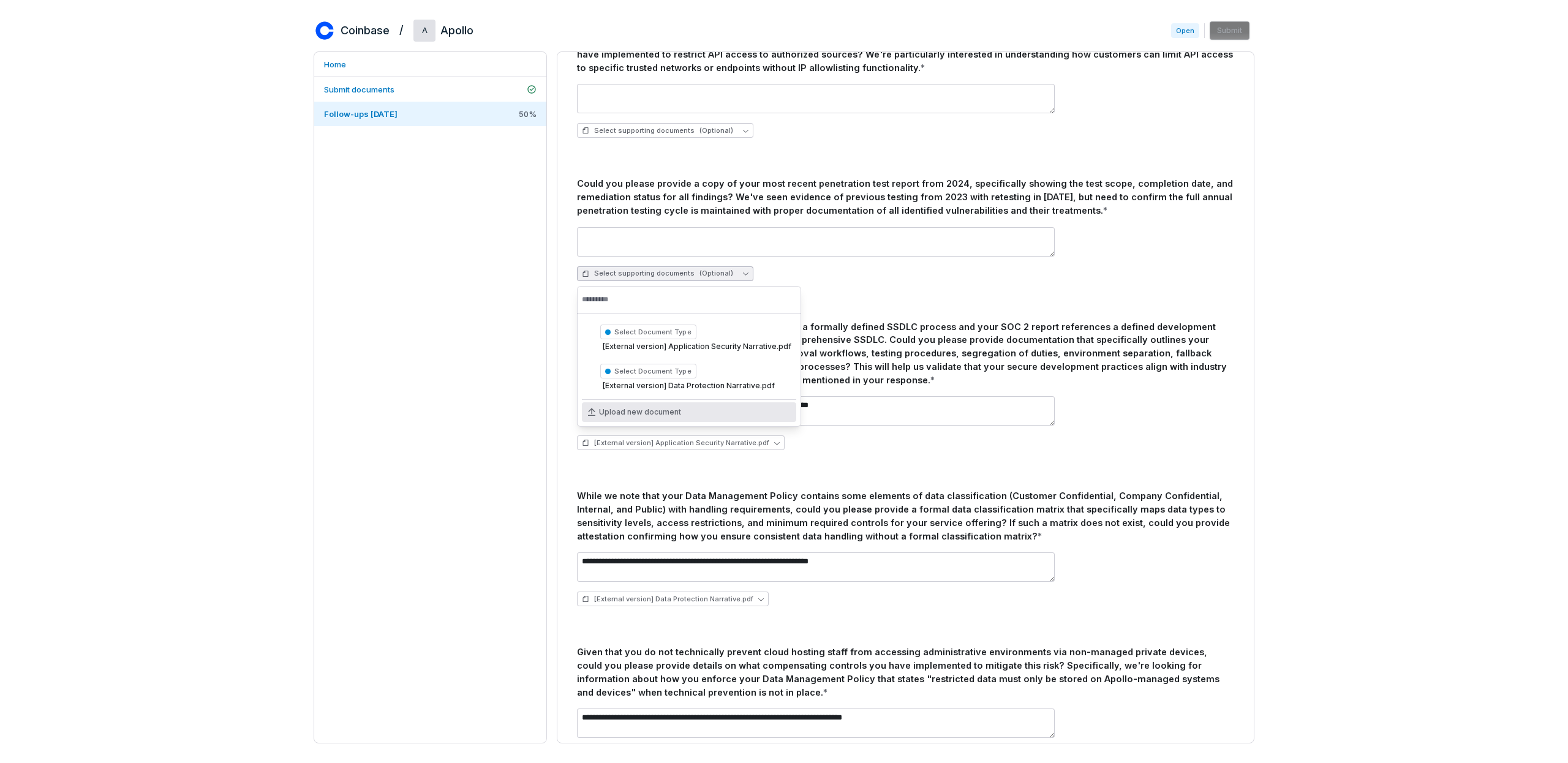
click at [641, 418] on div "Upload new document" at bounding box center [689, 413] width 215 height 20
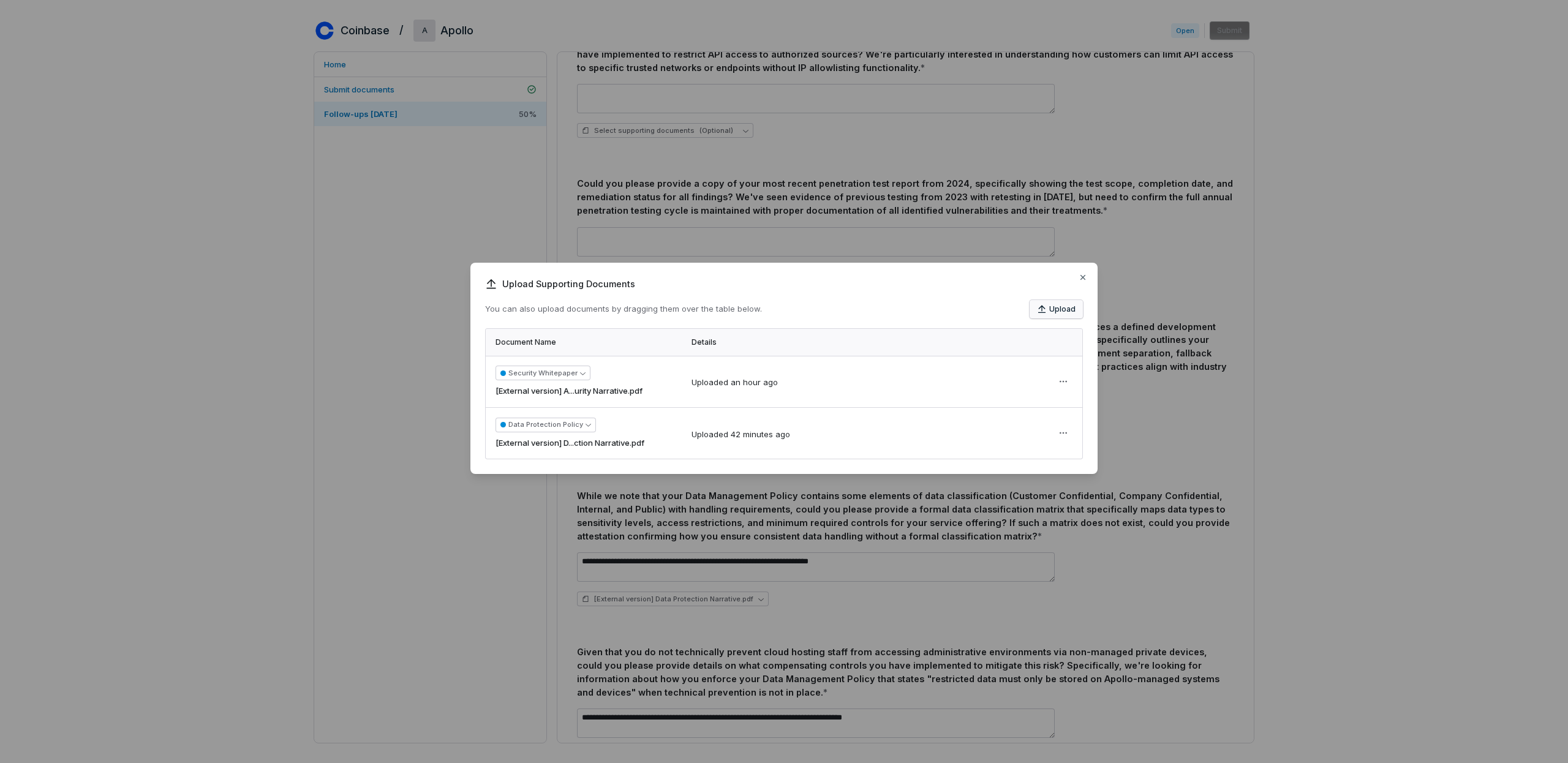
click at [1058, 307] on button "Upload" at bounding box center [1056, 309] width 53 height 18
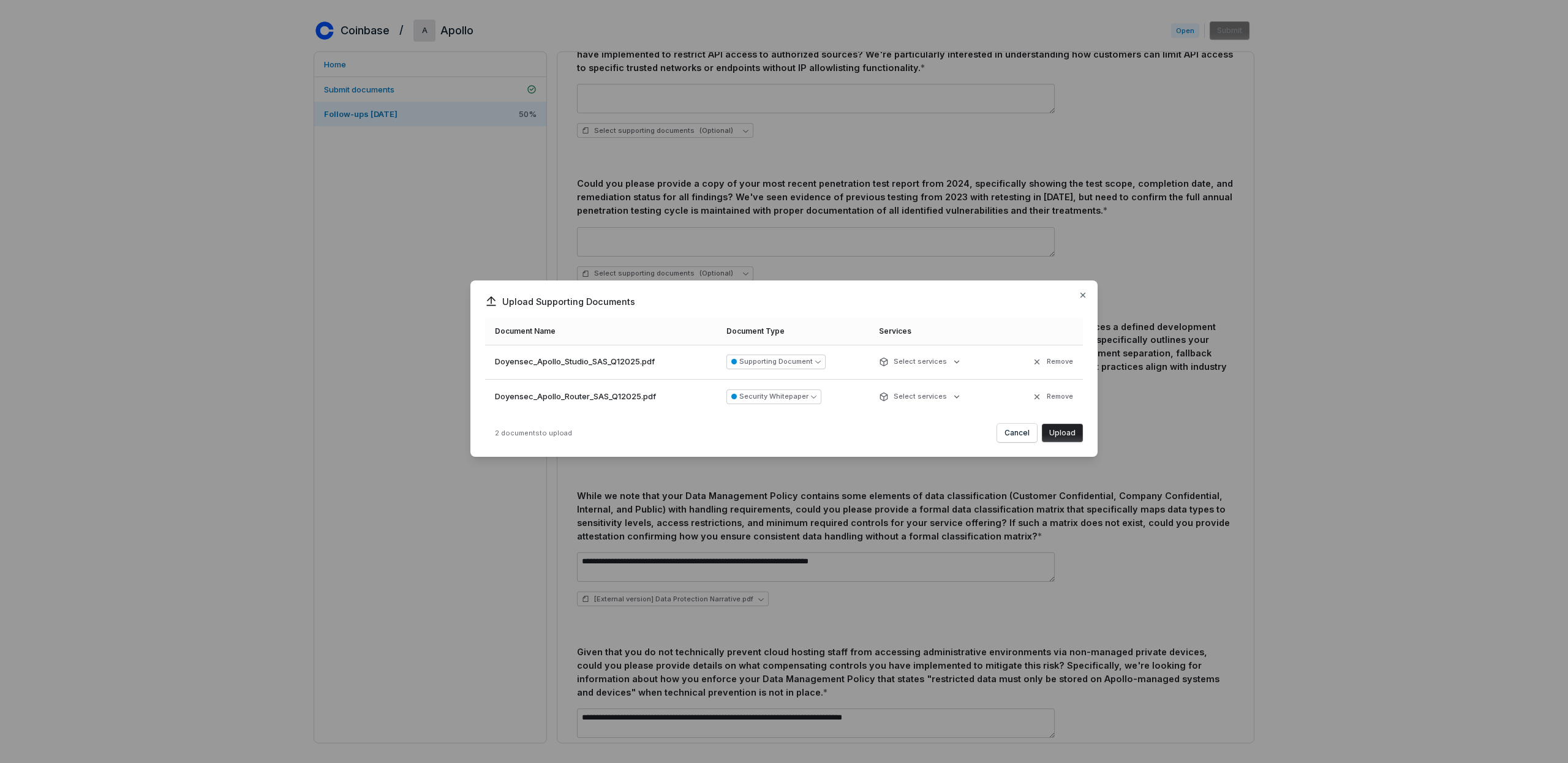
click at [1067, 436] on button "Upload" at bounding box center [1062, 433] width 41 height 18
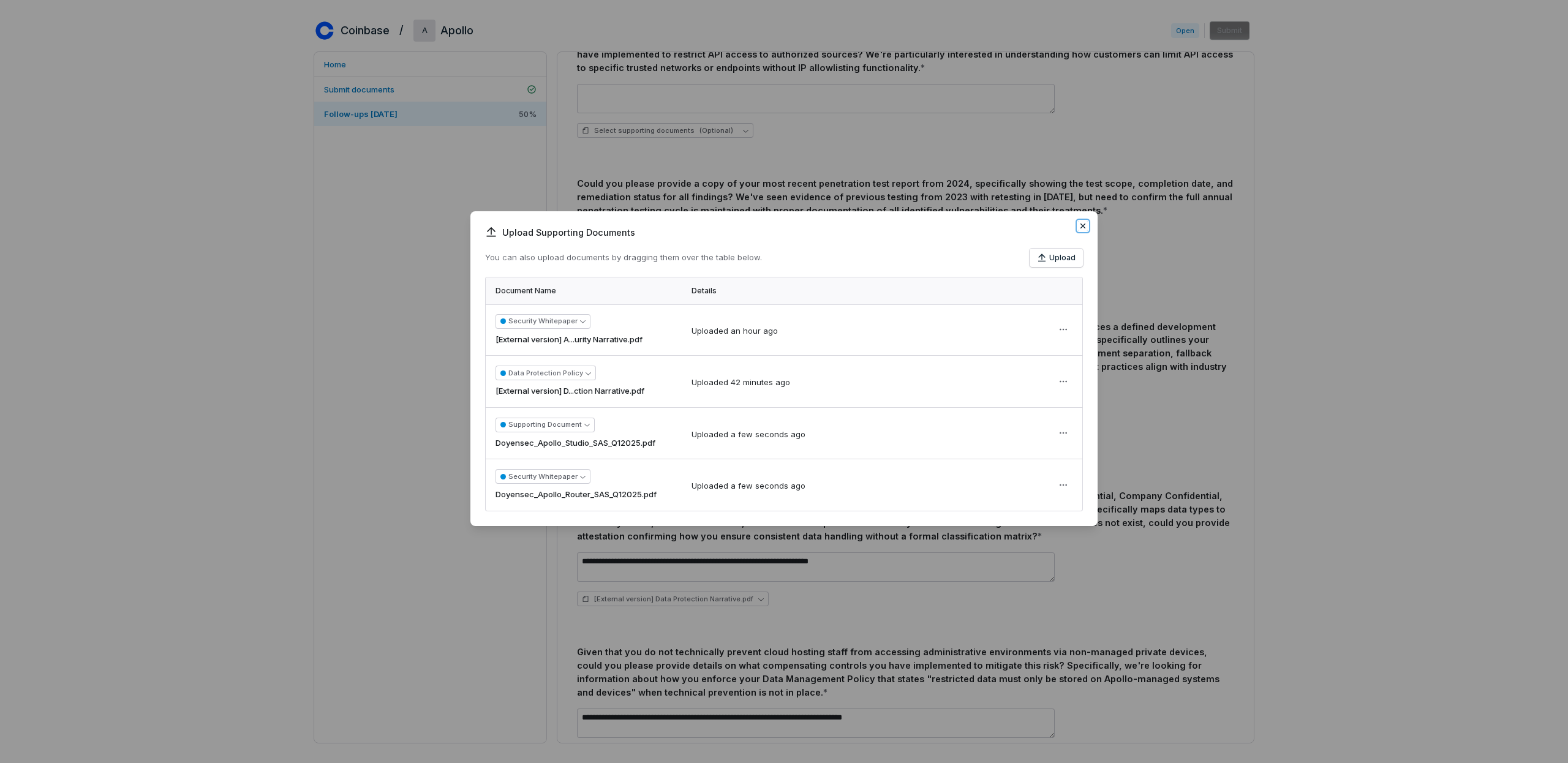
click at [1083, 225] on icon "button" at bounding box center [1083, 226] width 10 height 10
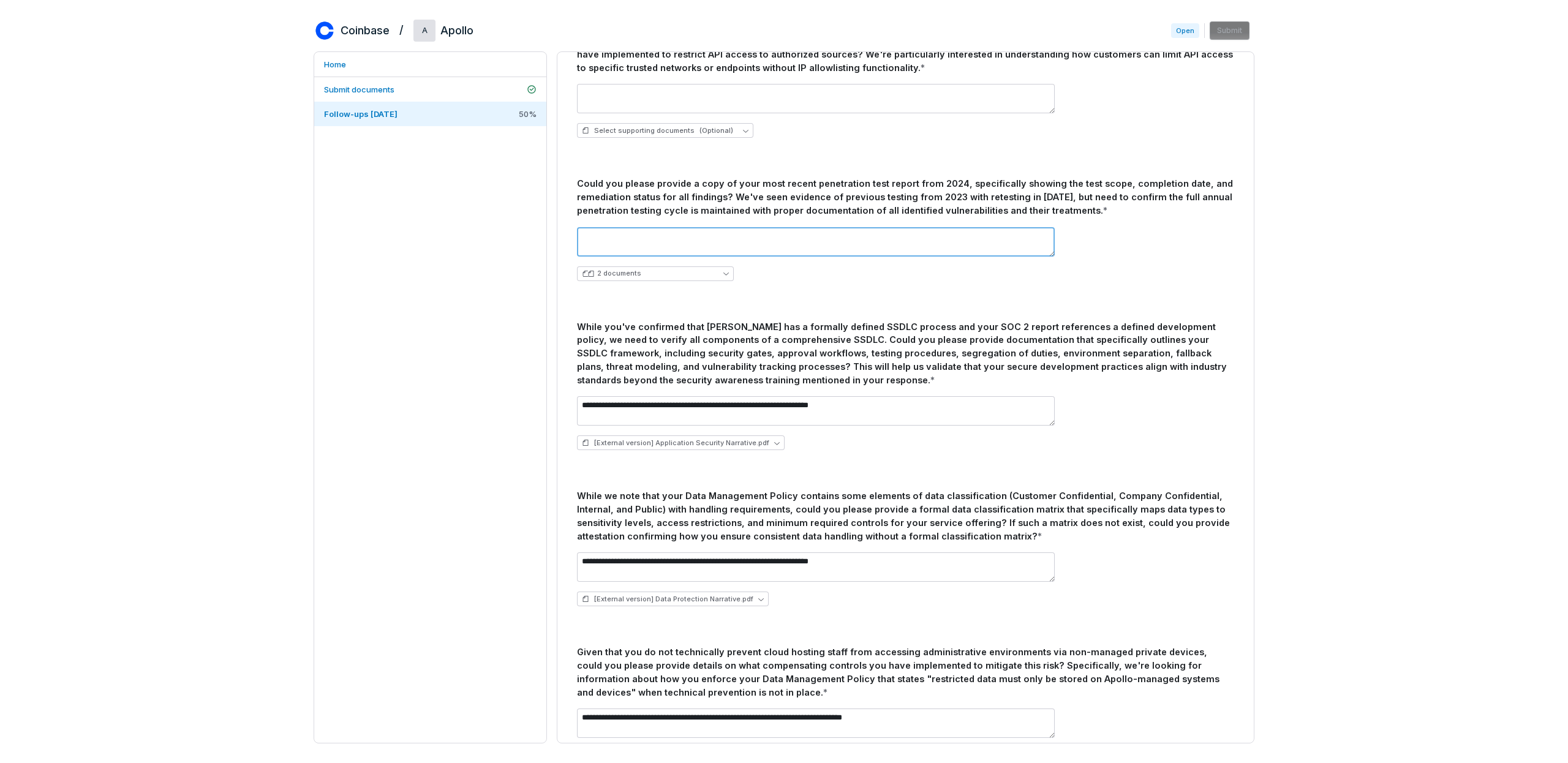
click at [641, 235] on textarea at bounding box center [816, 242] width 477 height 30
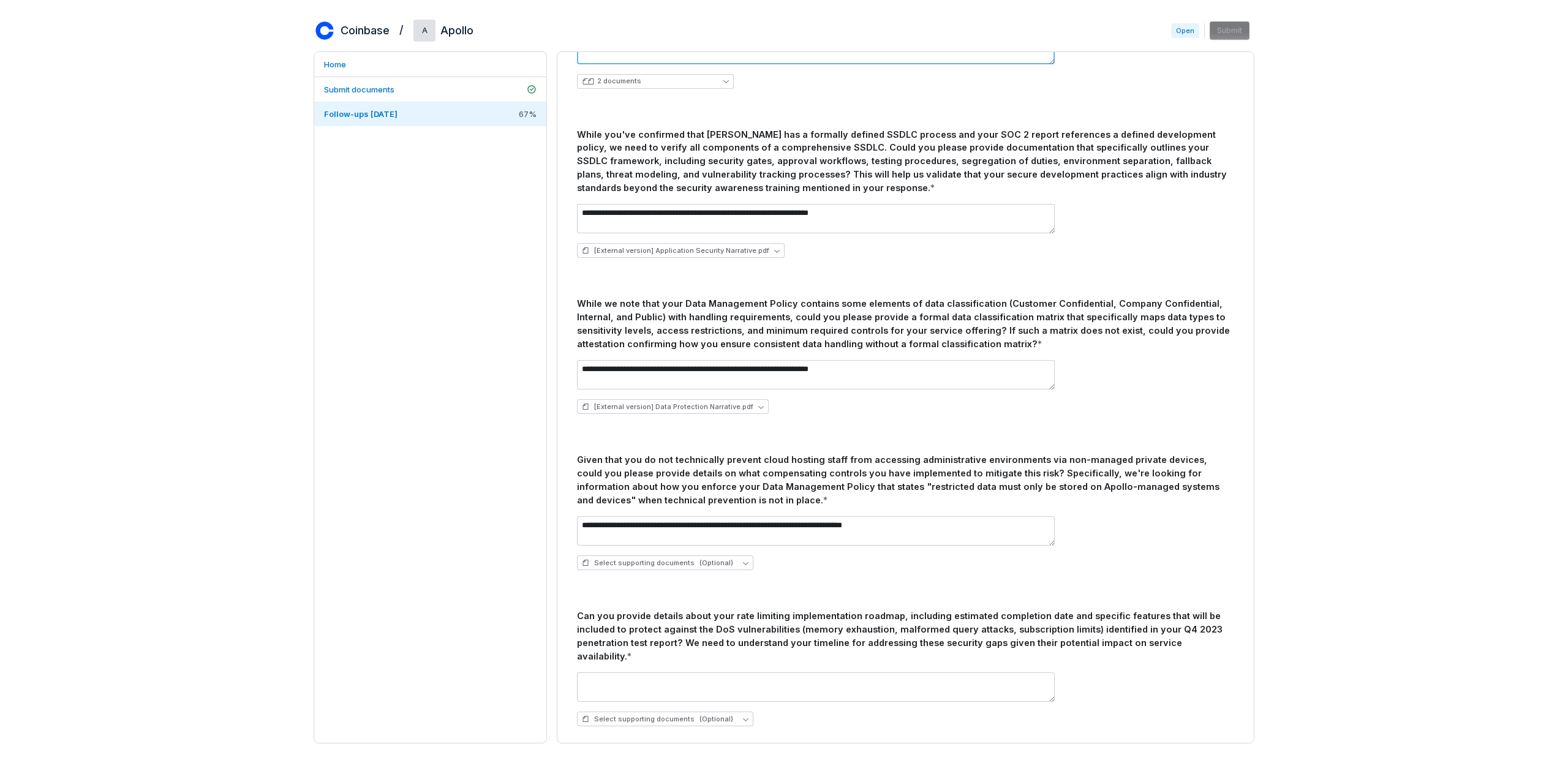
scroll to position [0, 0]
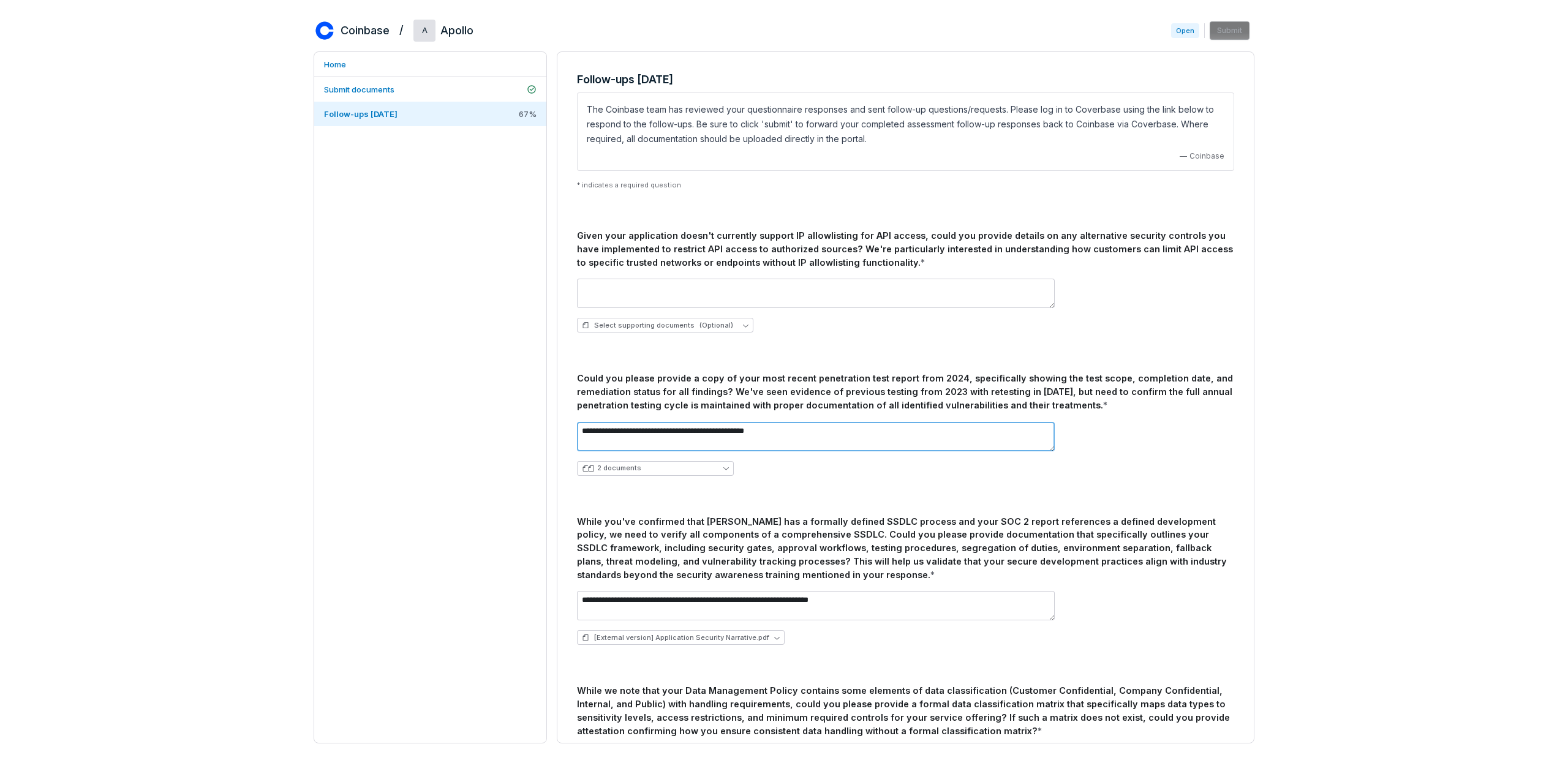
type textarea "**********"
click at [726, 300] on textarea at bounding box center [816, 294] width 477 height 30
drag, startPoint x: 662, startPoint y: 300, endPoint x: 557, endPoint y: 270, distance: 109.2
click at [557, 270] on div "**********" at bounding box center [905, 398] width 696 height 691
type textarea "**********"
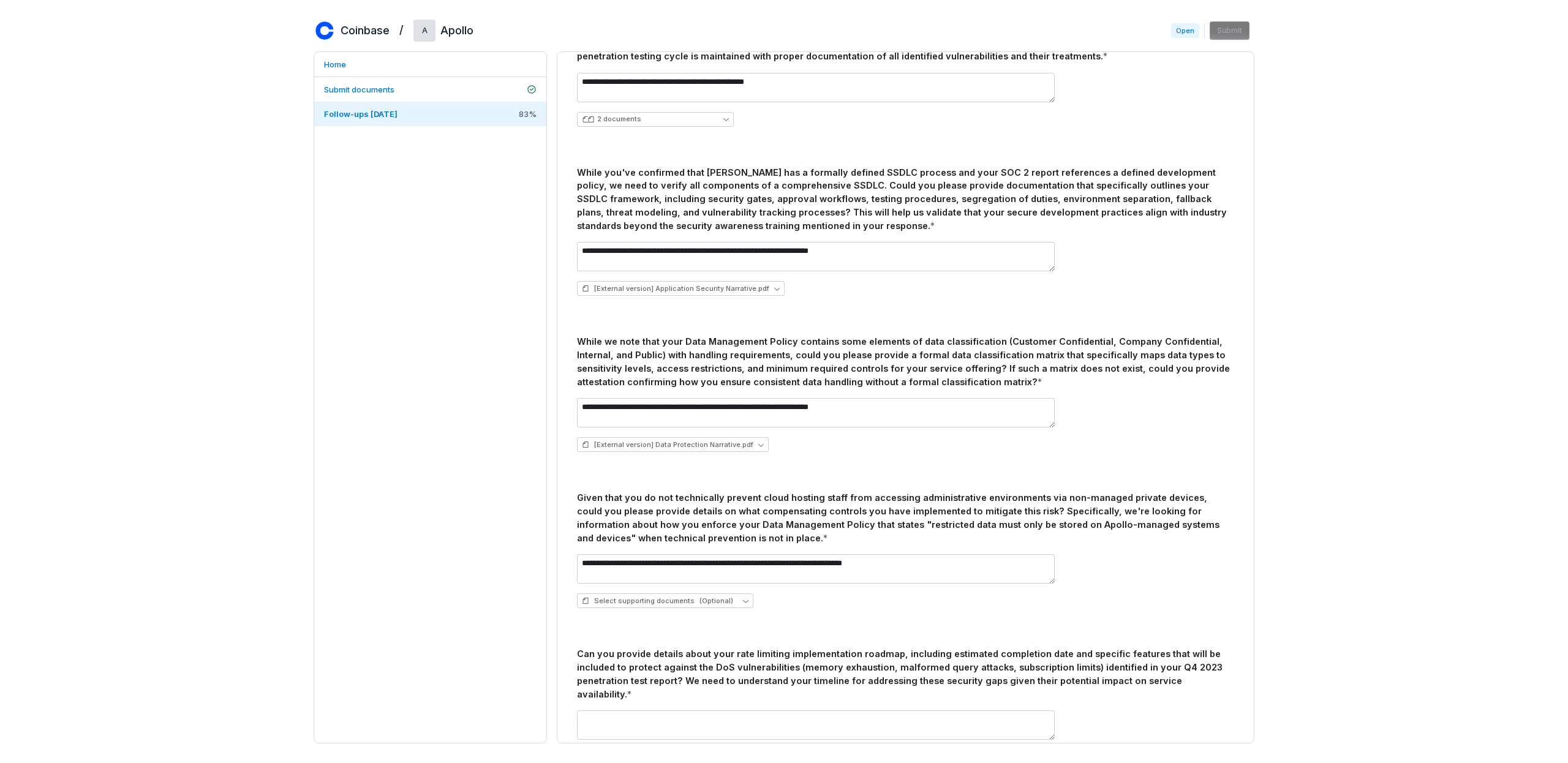
scroll to position [387, 0]
